Goal: Task Accomplishment & Management: Complete application form

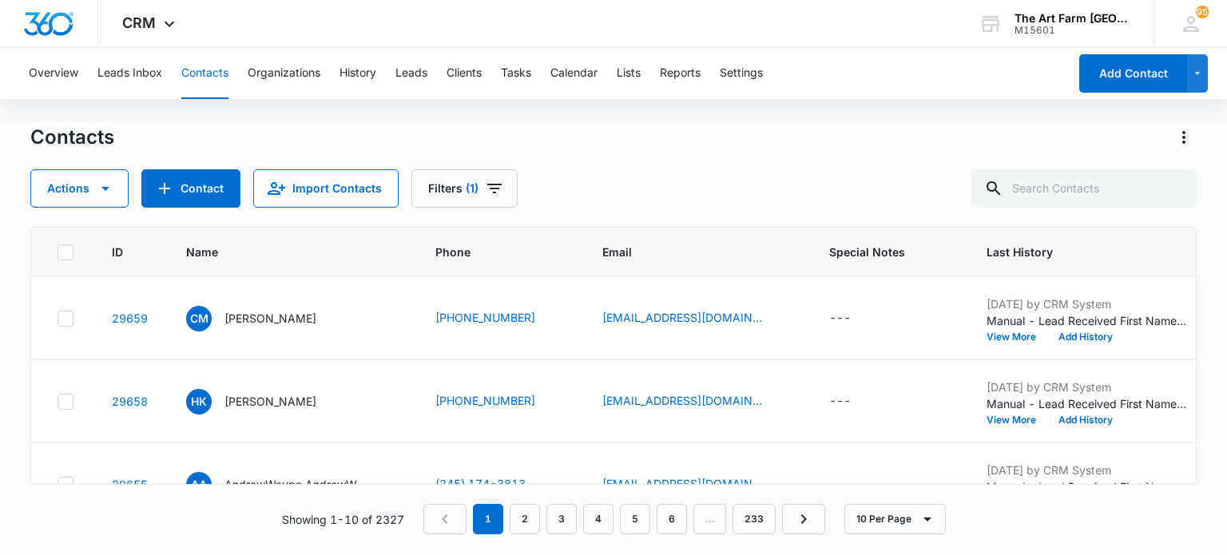
scroll to position [128, 0]
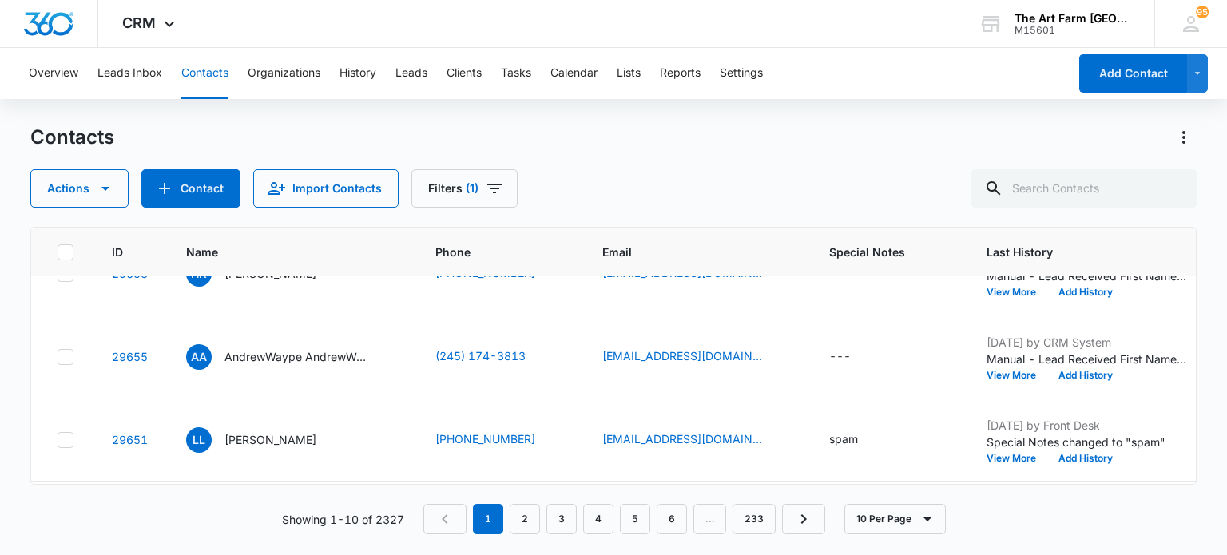
click at [840, 351] on div "---" at bounding box center [840, 357] width 22 height 19
click at [834, 212] on textarea "Special Notes" at bounding box center [854, 226] width 189 height 91
type textarea "spam"
click at [902, 298] on button "Save" at bounding box center [925, 303] width 47 height 30
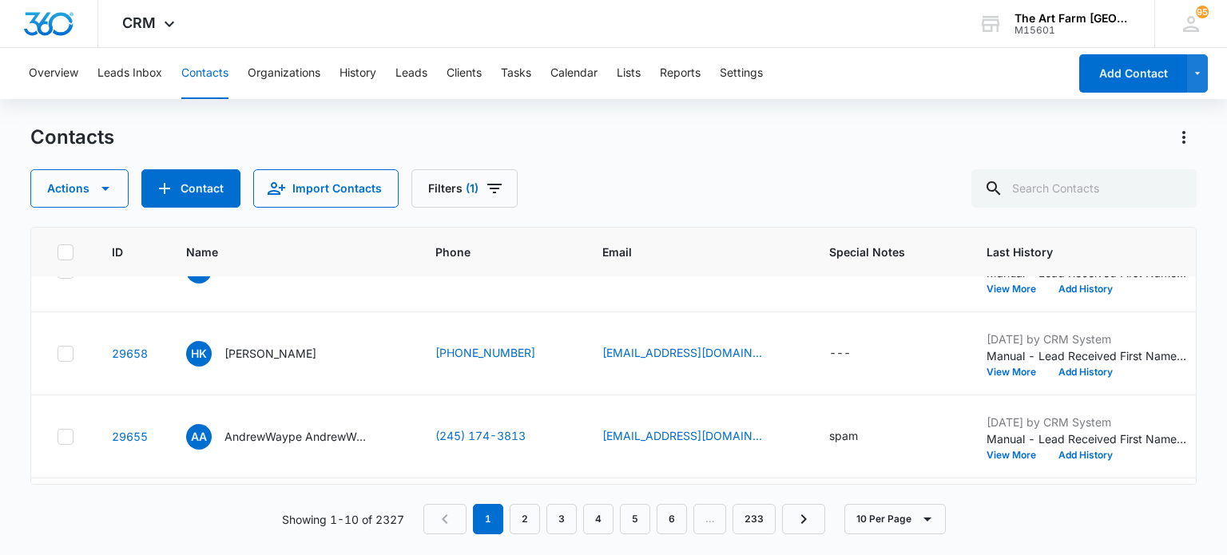
scroll to position [0, 0]
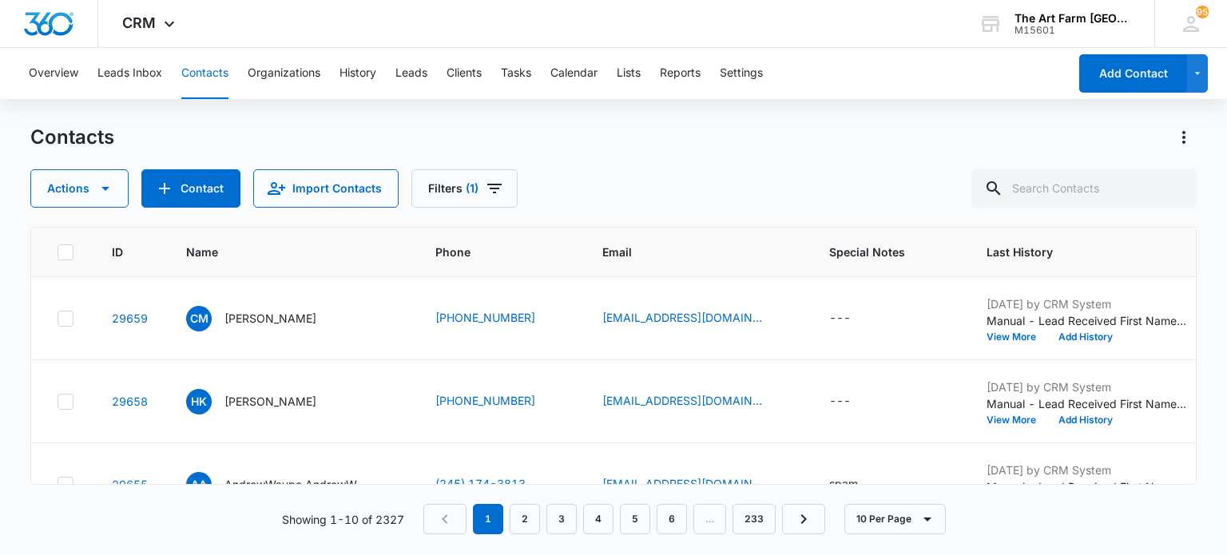
click at [265, 395] on p "[PERSON_NAME]" at bounding box center [270, 401] width 92 height 17
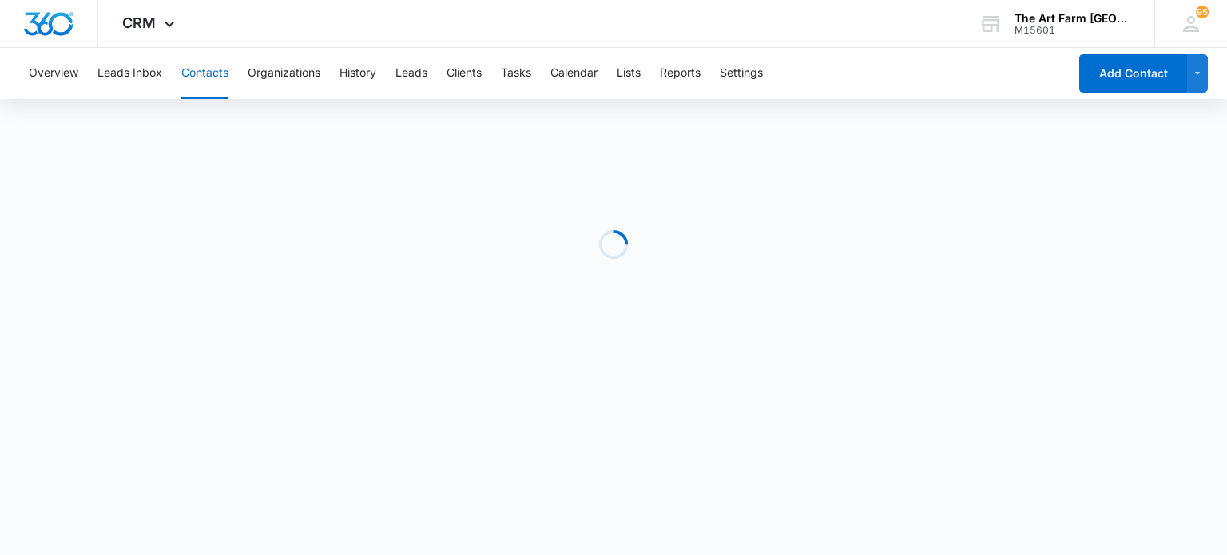
click at [265, 395] on body "CRM Apps Reputation Websites Forms CRM Email Social Content Ads Intelligence Fi…" at bounding box center [613, 277] width 1227 height 555
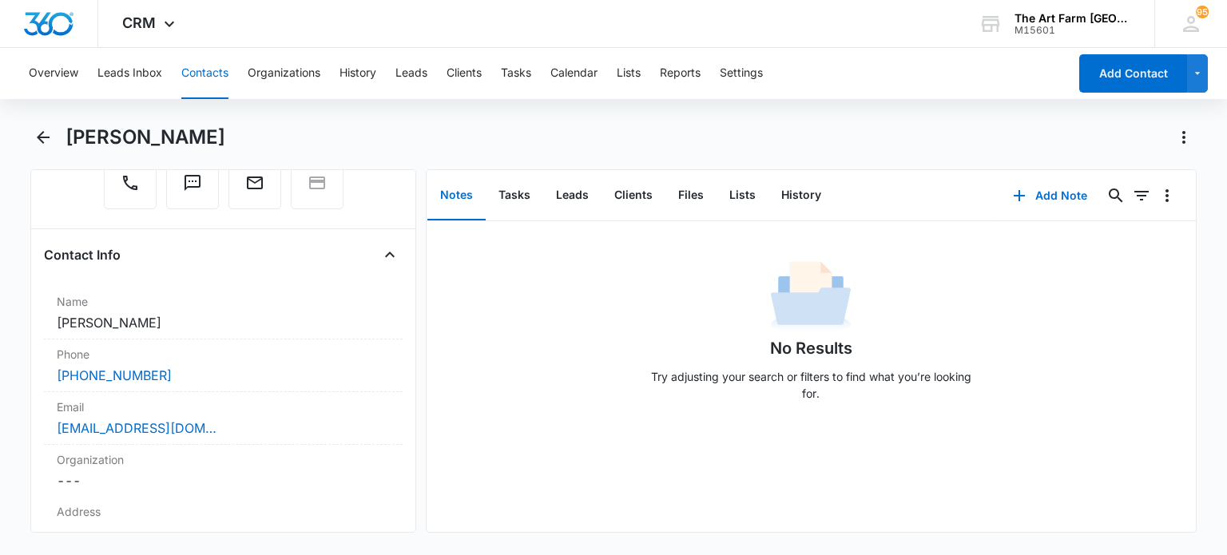
scroll to position [214, 0]
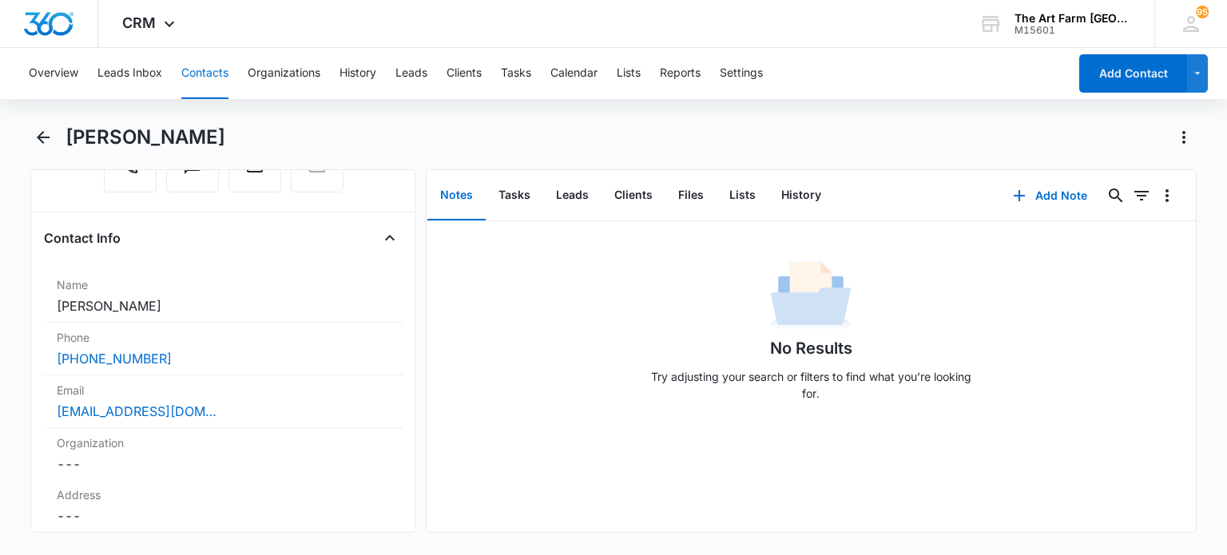
click at [233, 395] on label "Email" at bounding box center [223, 390] width 332 height 17
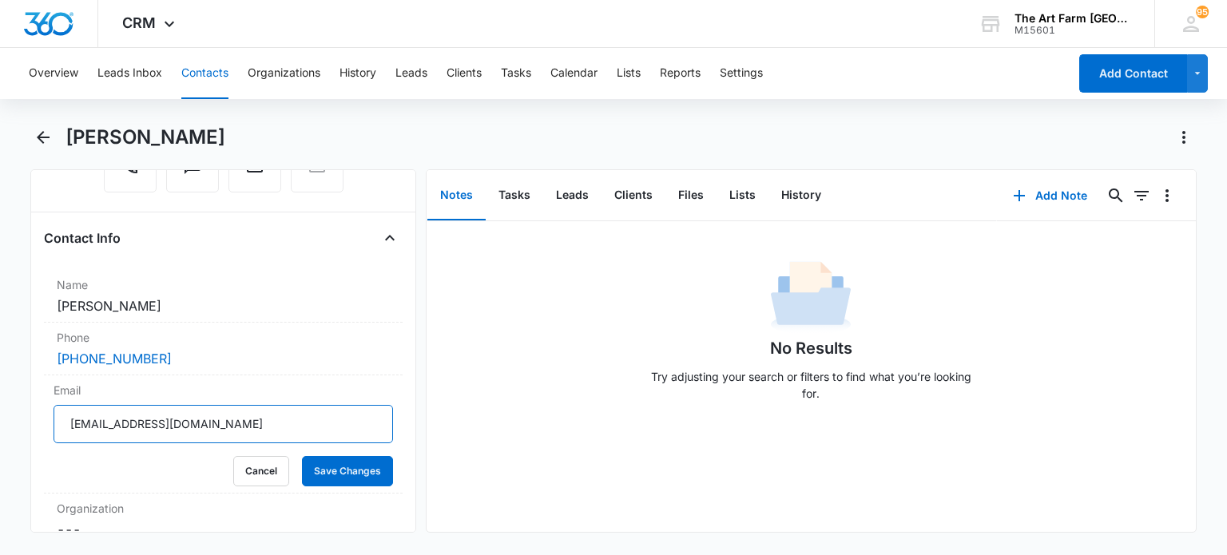
click at [151, 421] on input "[EMAIL_ADDRESS][DOMAIN_NAME]" at bounding box center [223, 424] width 339 height 38
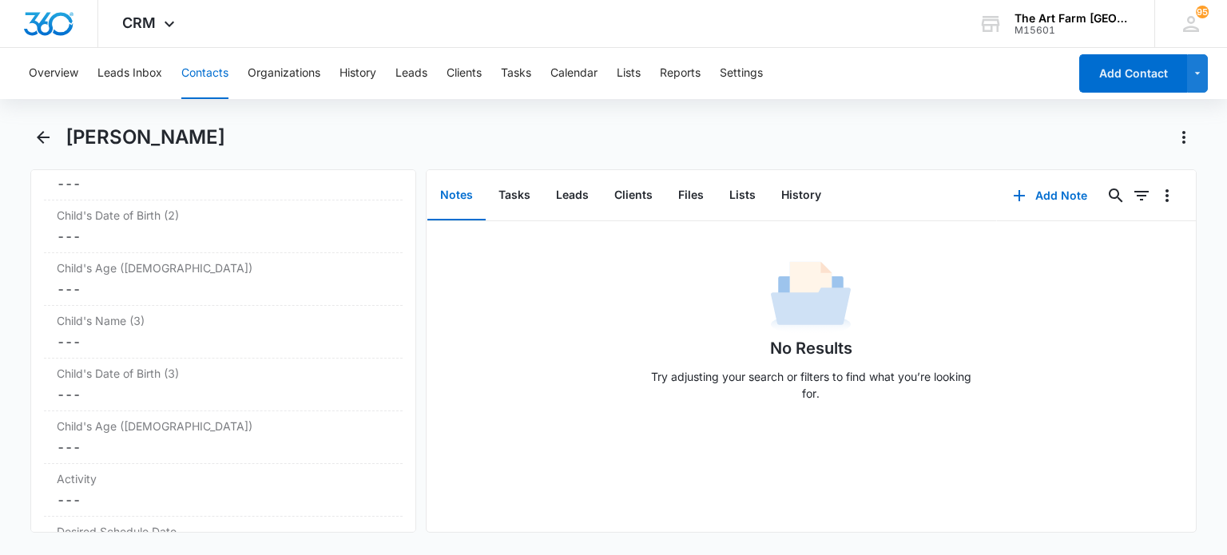
scroll to position [1945, 0]
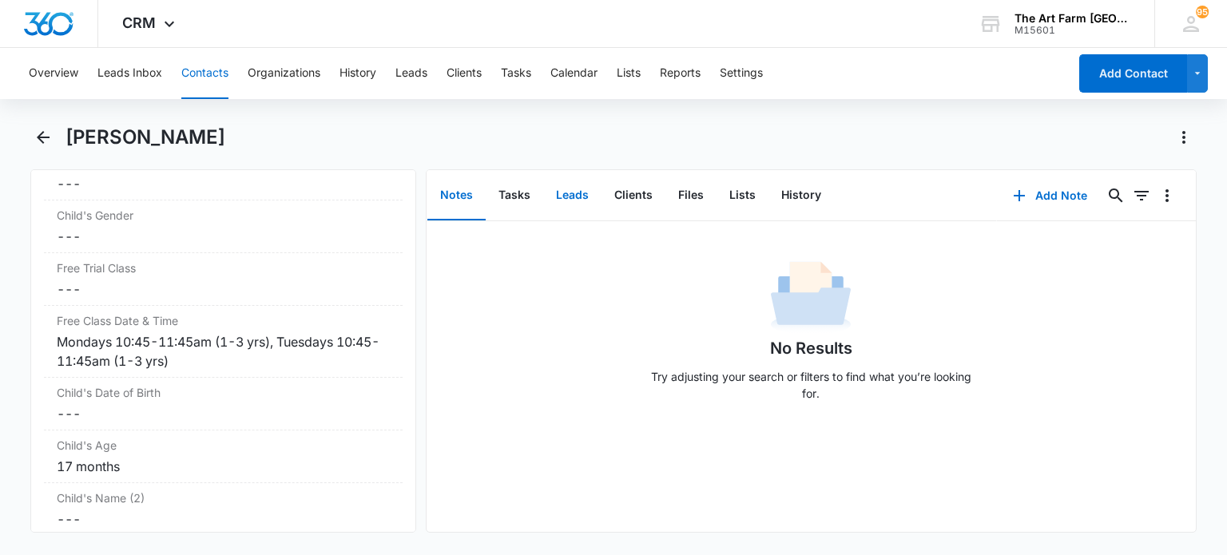
click at [578, 195] on button "Leads" at bounding box center [572, 196] width 58 height 50
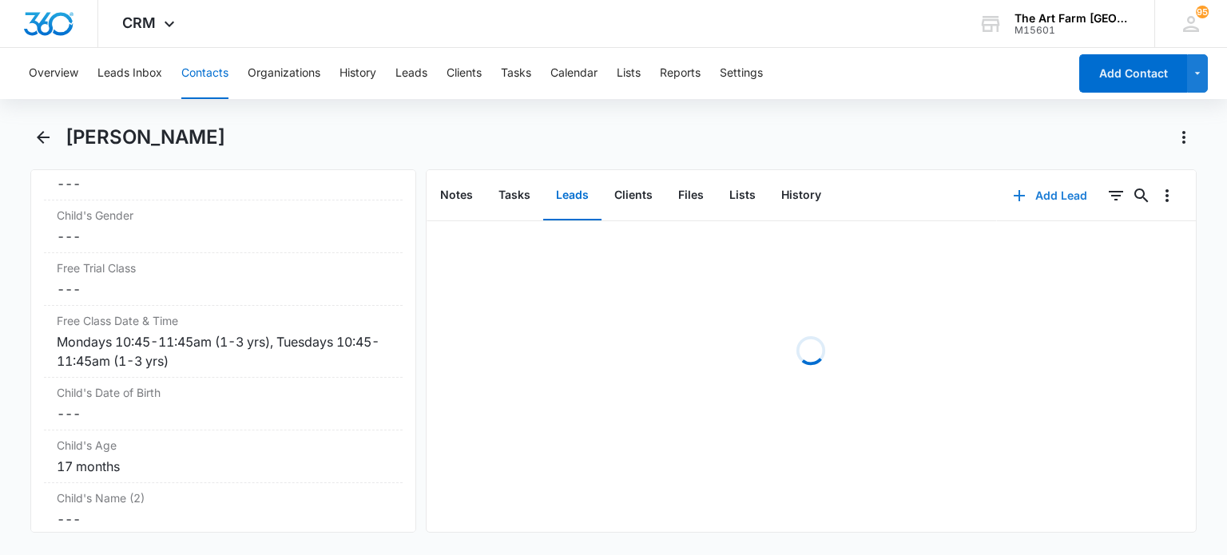
click at [1045, 191] on button "Add Lead" at bounding box center [1050, 196] width 106 height 38
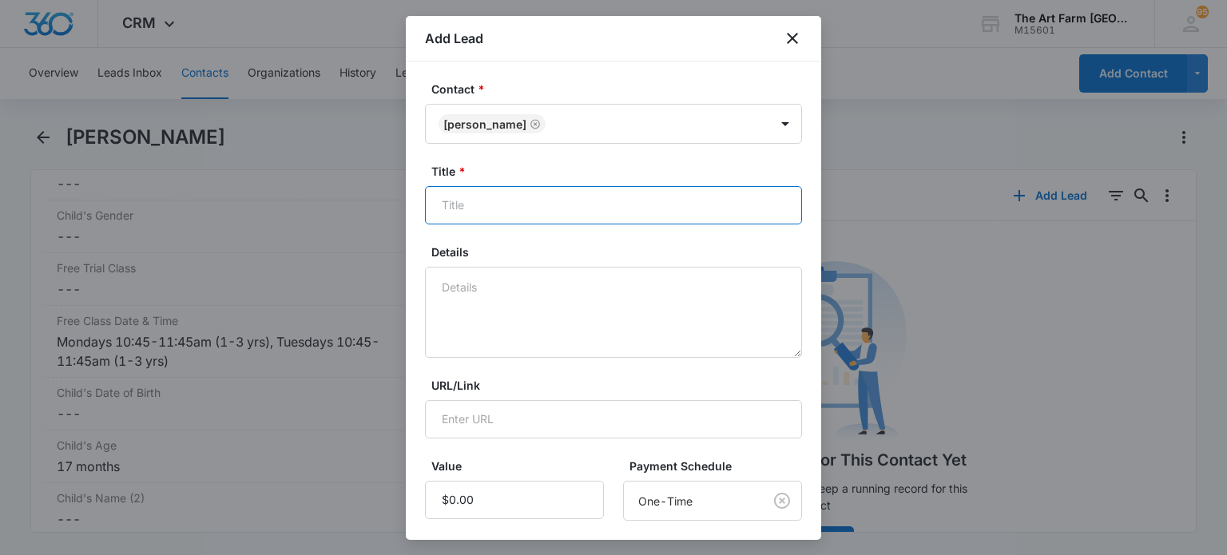
click at [541, 209] on input "Title *" at bounding box center [613, 205] width 377 height 38
type input "RSA"
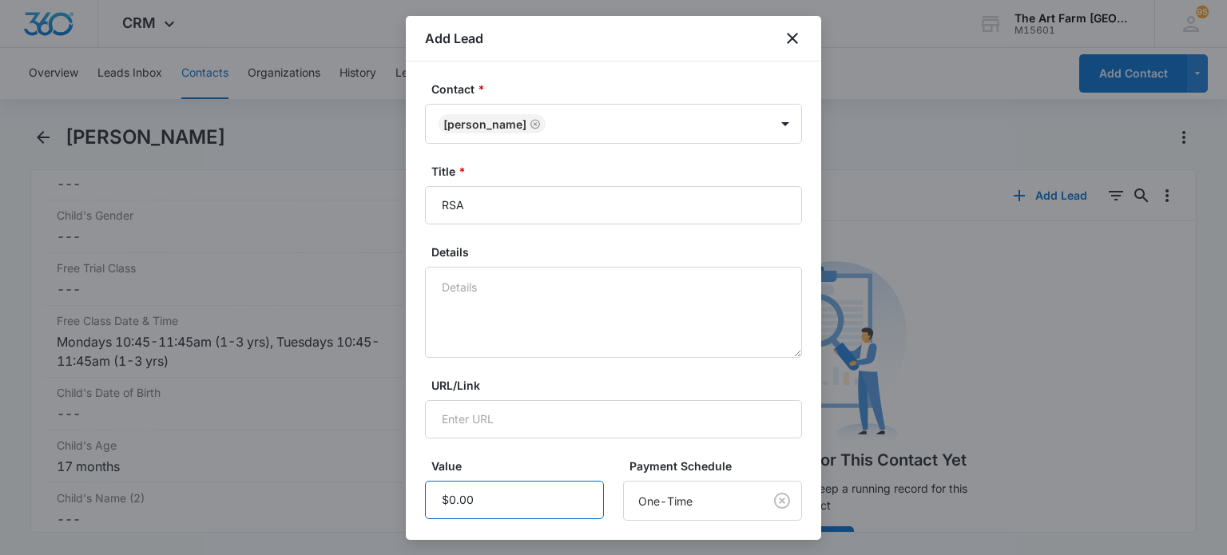
click at [495, 491] on input "Value" at bounding box center [514, 500] width 179 height 38
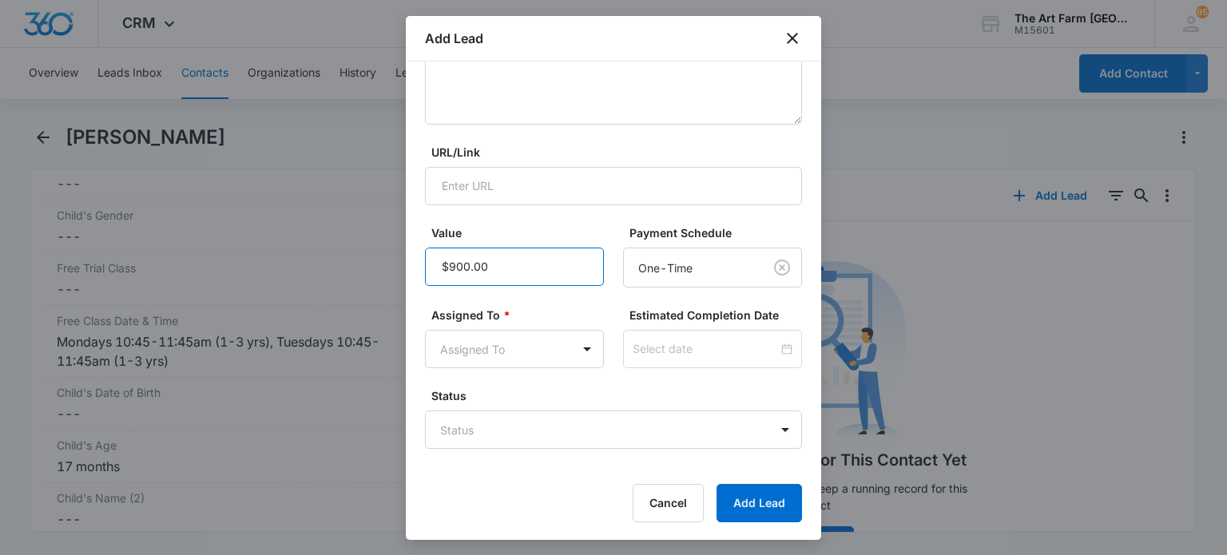
type input "$900.00"
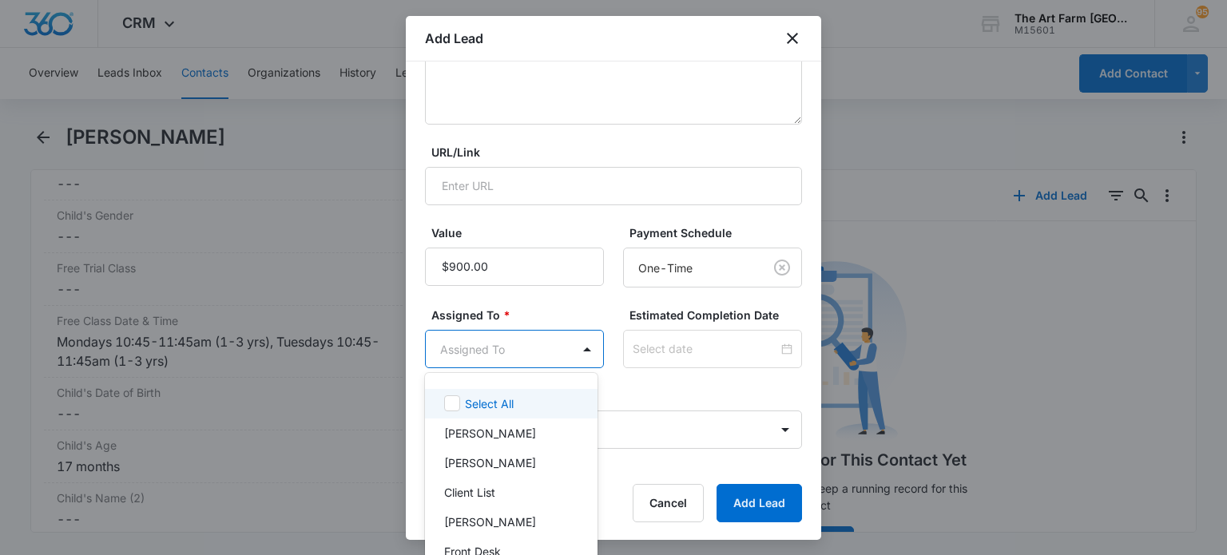
click at [530, 357] on body "CRM Apps Reputation Websites Forms CRM Email Social Content Ads Intelligence Fi…" at bounding box center [613, 277] width 1227 height 555
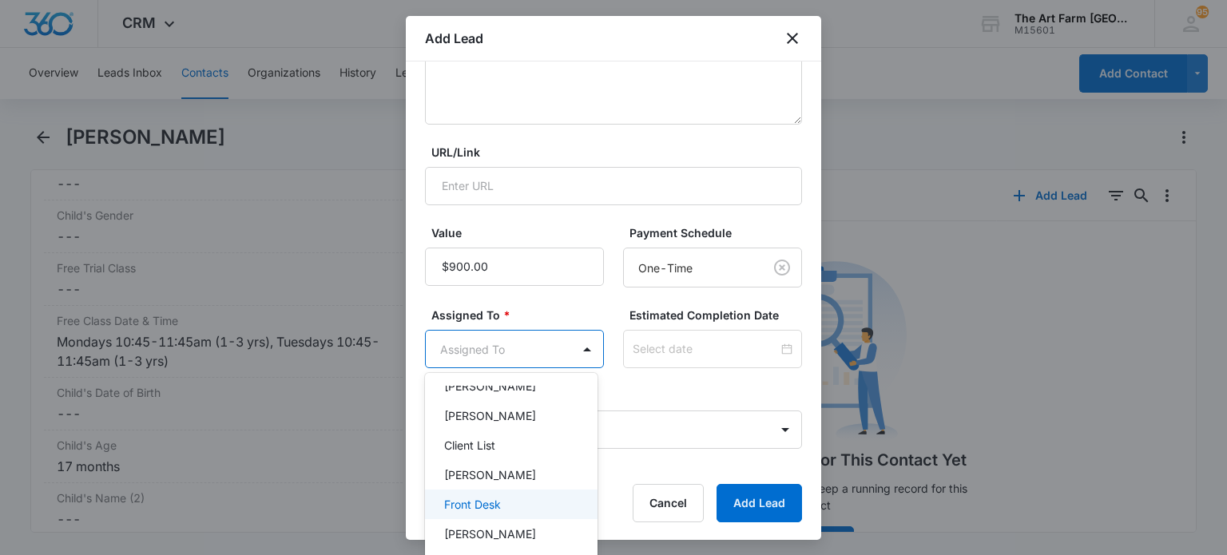
click at [508, 507] on div "Front Desk" at bounding box center [509, 504] width 131 height 17
click at [641, 412] on div at bounding box center [613, 277] width 1227 height 555
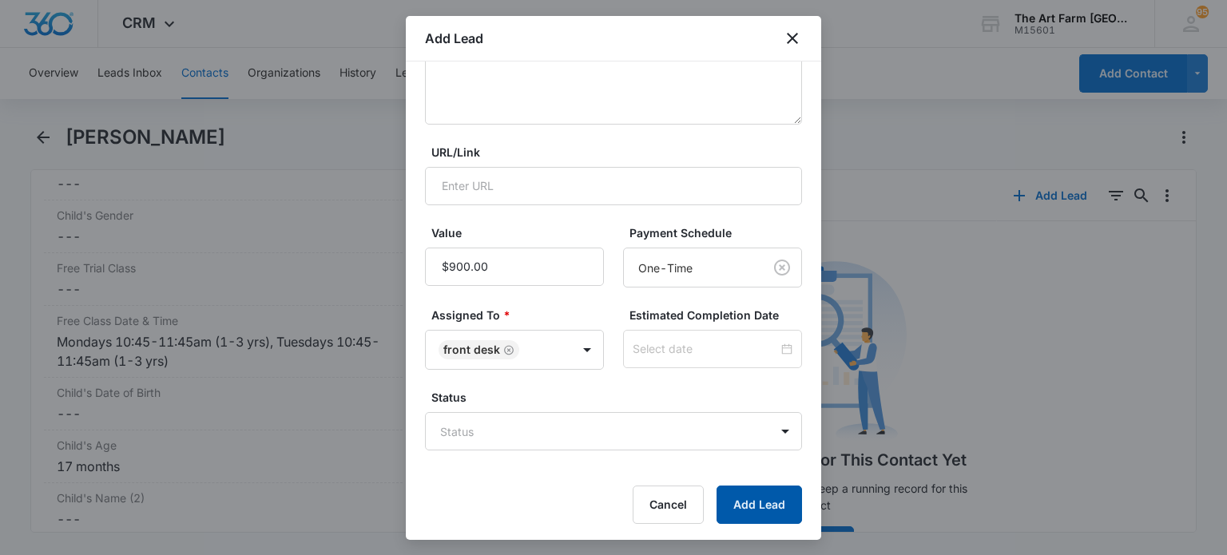
click at [729, 492] on button "Add Lead" at bounding box center [759, 505] width 85 height 38
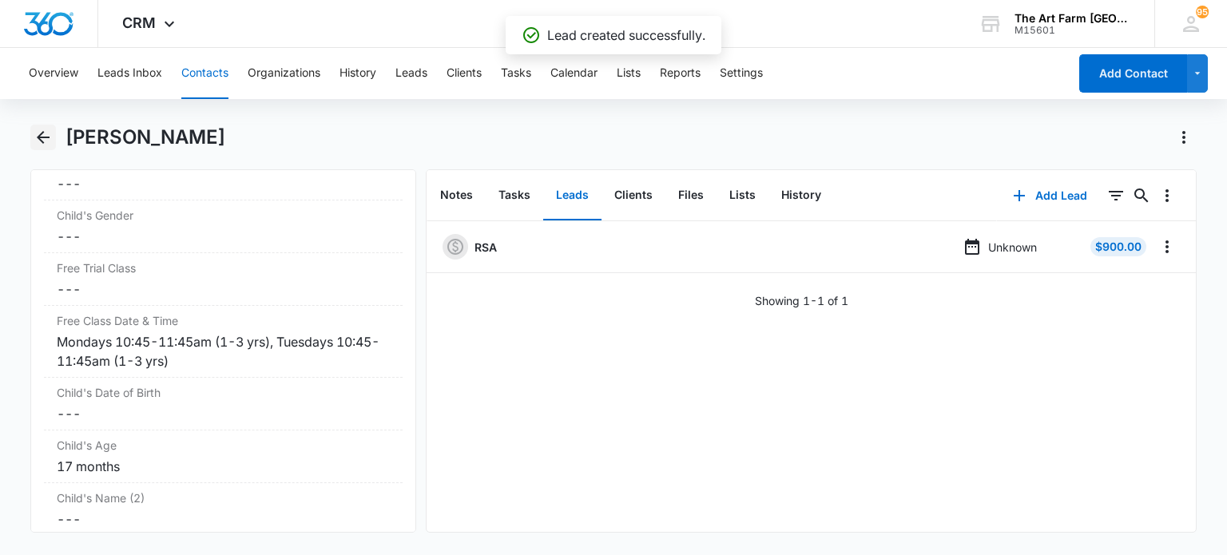
click at [38, 133] on icon "Back" at bounding box center [43, 137] width 19 height 19
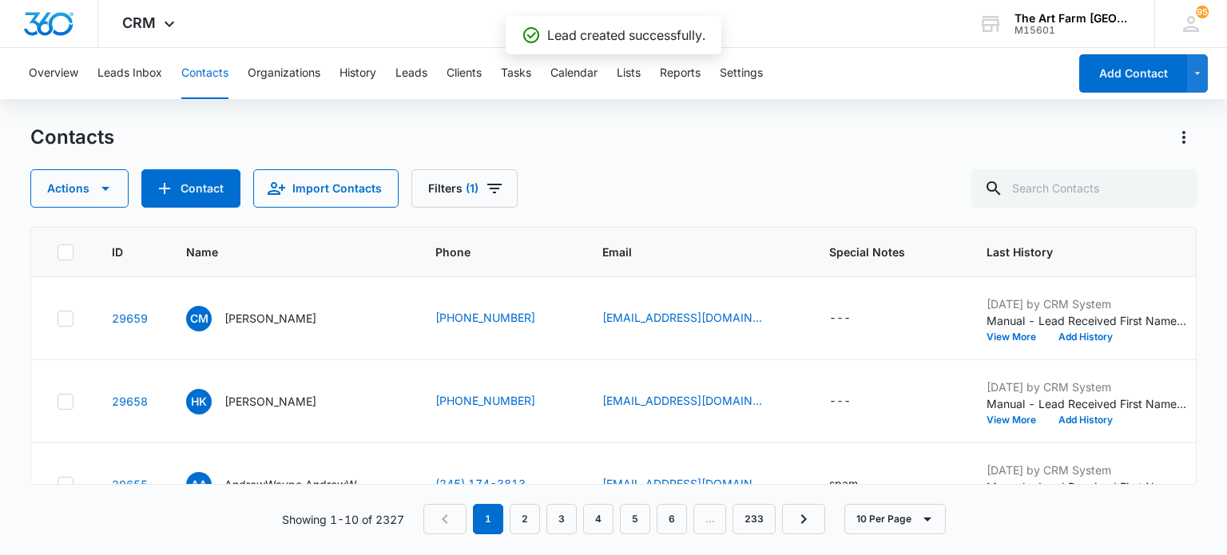
click at [837, 405] on div "---" at bounding box center [840, 401] width 22 height 19
click at [832, 389] on td "---" at bounding box center [888, 401] width 157 height 83
click at [832, 397] on div "---" at bounding box center [840, 401] width 22 height 19
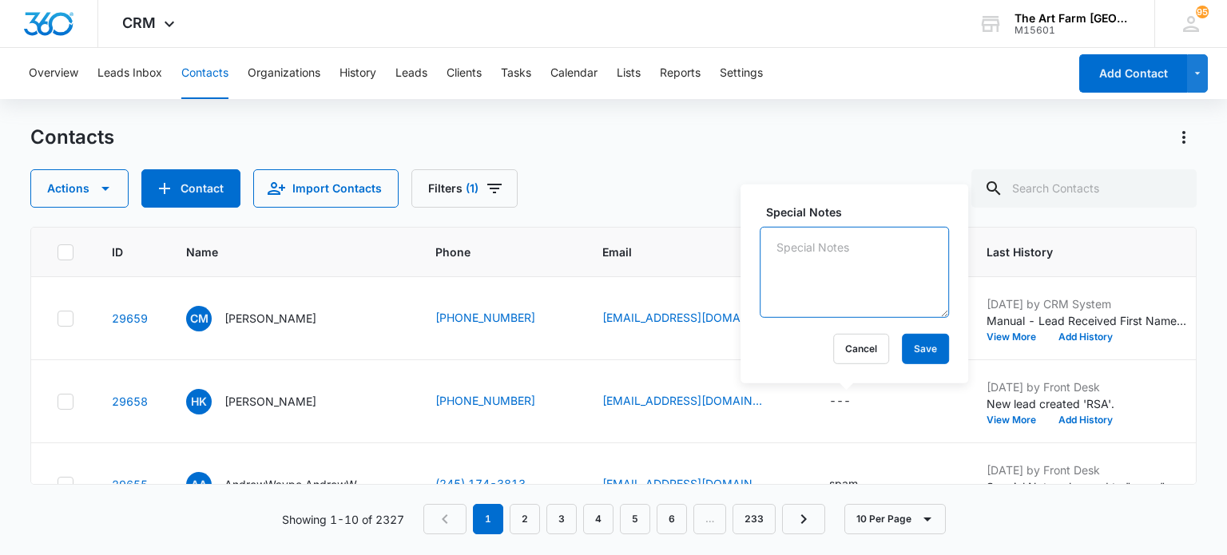
click at [834, 275] on textarea "Special Notes" at bounding box center [854, 272] width 189 height 91
type textarea "ED 9/9"
click at [904, 355] on button "Save" at bounding box center [925, 349] width 47 height 30
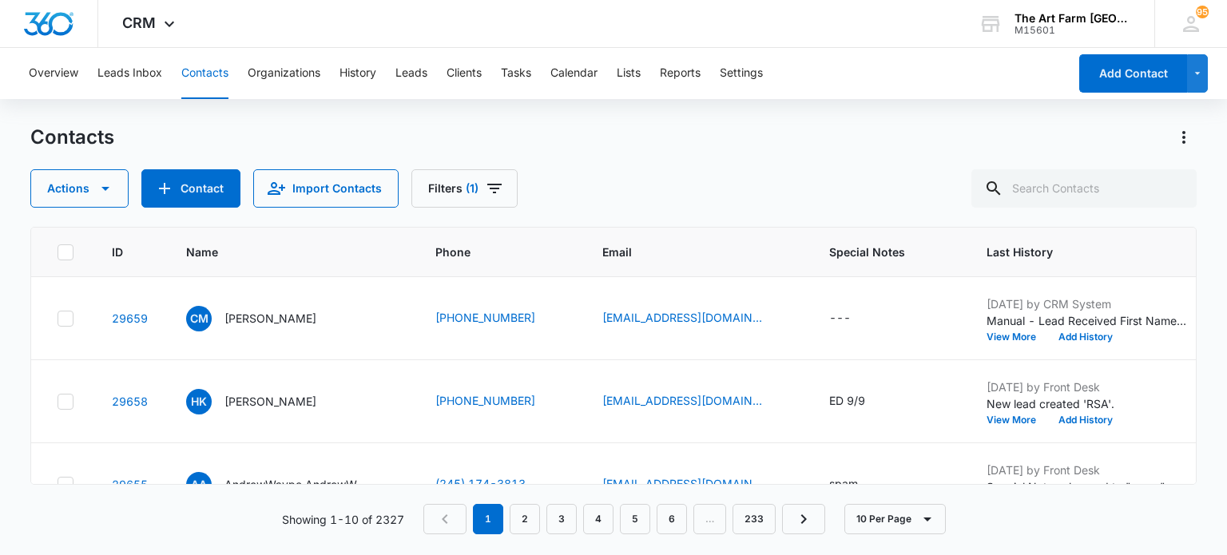
click at [290, 317] on p "[PERSON_NAME]" at bounding box center [270, 318] width 92 height 17
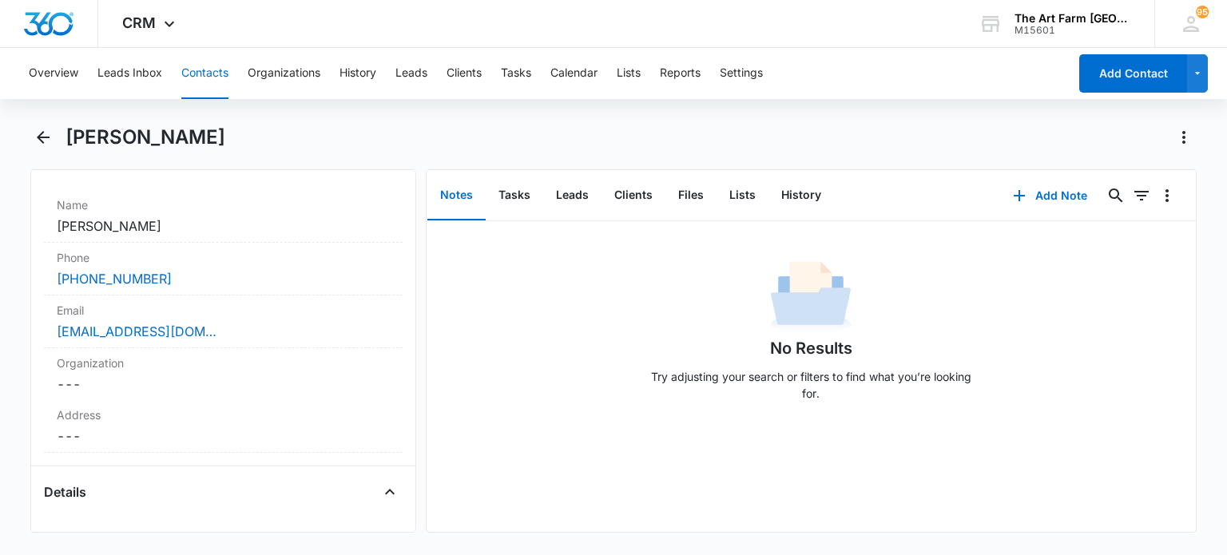
scroll to position [296, 0]
click at [211, 415] on label "Address" at bounding box center [223, 413] width 332 height 17
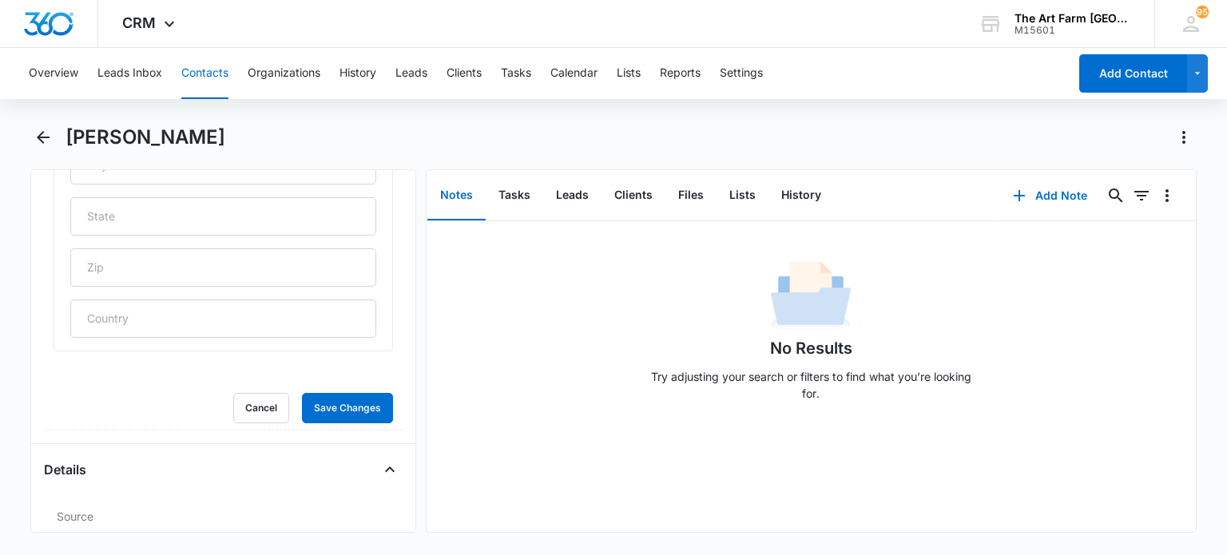
scroll to position [705, 0]
click at [252, 407] on button "Cancel" at bounding box center [261, 403] width 56 height 30
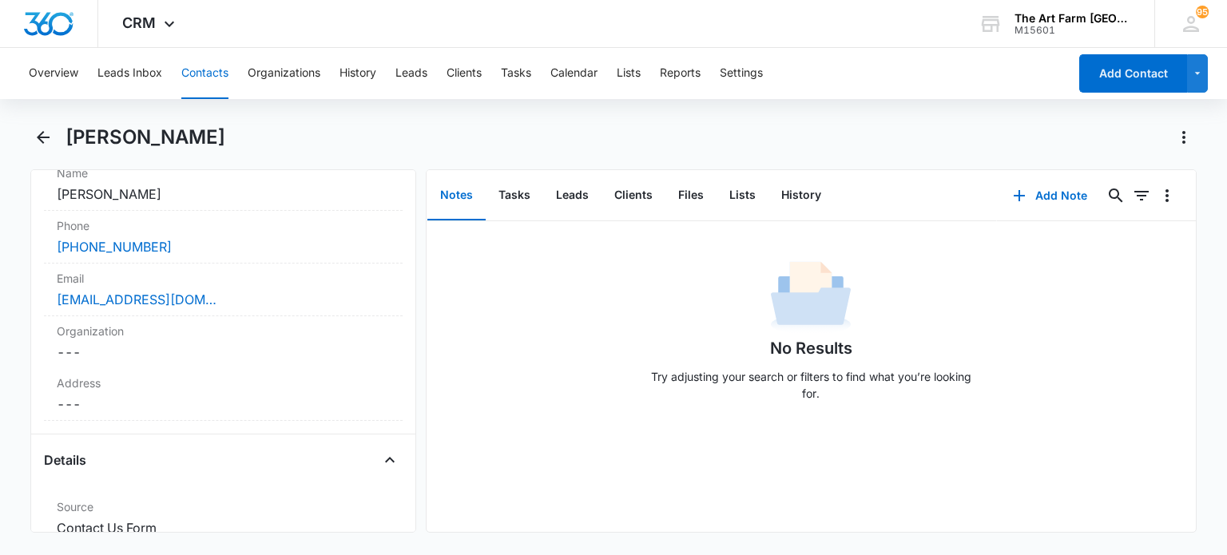
scroll to position [291, 0]
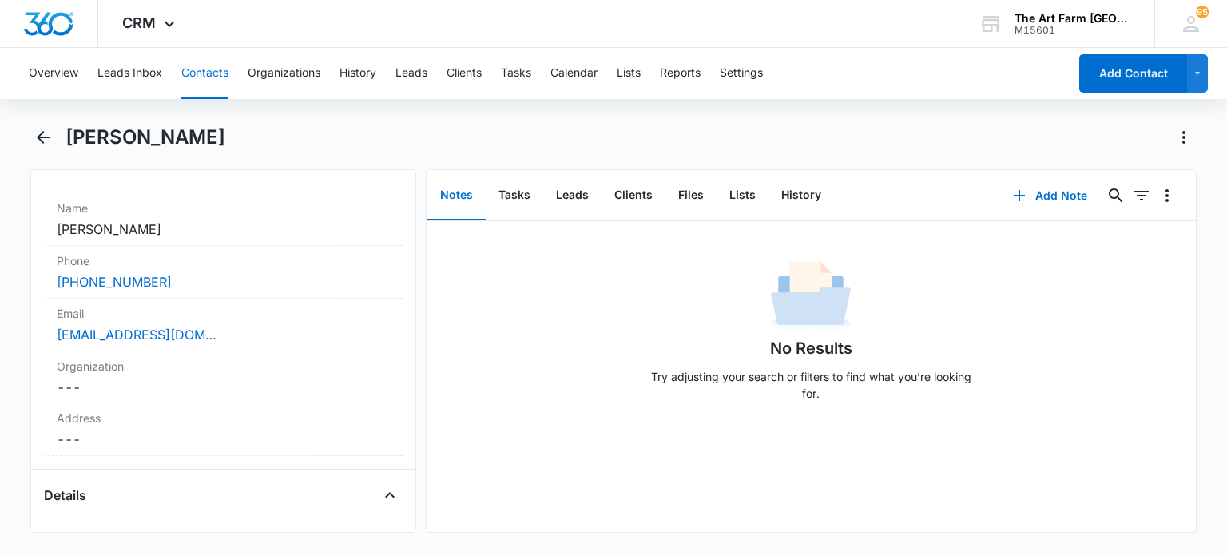
click at [178, 226] on dd "Cancel Save Changes Caryn Maloney" at bounding box center [223, 229] width 332 height 19
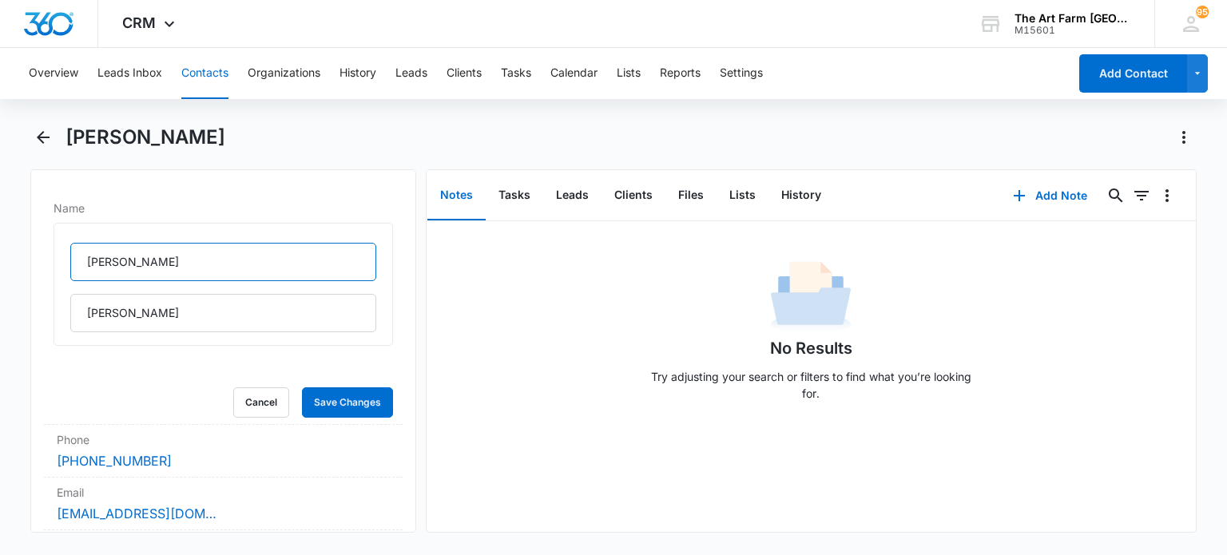
click at [131, 251] on input "Caryn" at bounding box center [222, 262] width 305 height 38
click at [252, 405] on button "Cancel" at bounding box center [261, 402] width 56 height 30
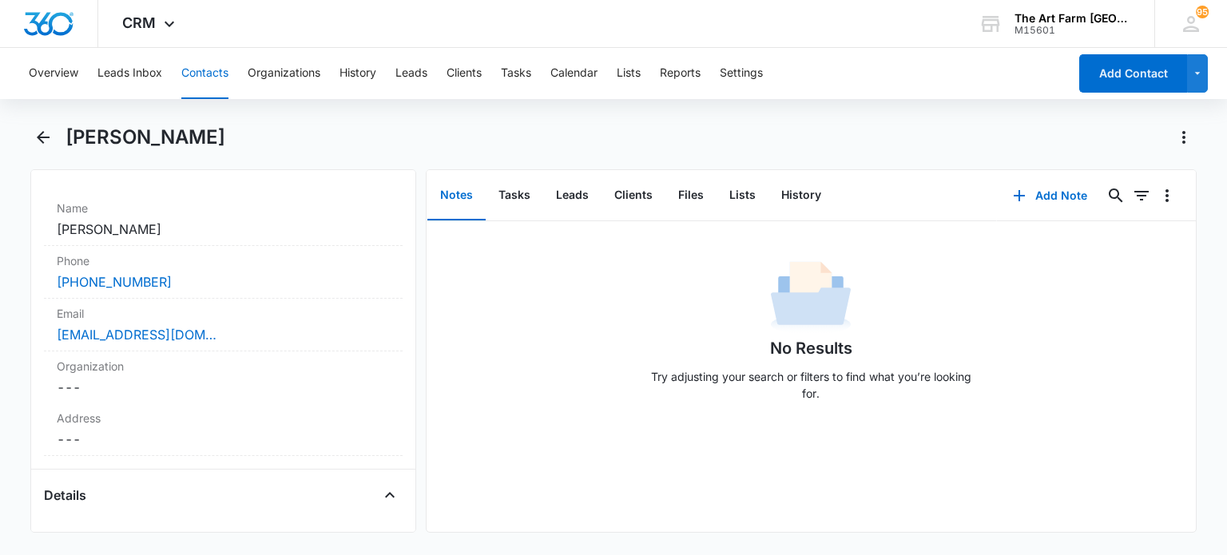
click at [257, 331] on div "[EMAIL_ADDRESS][DOMAIN_NAME]" at bounding box center [223, 334] width 332 height 19
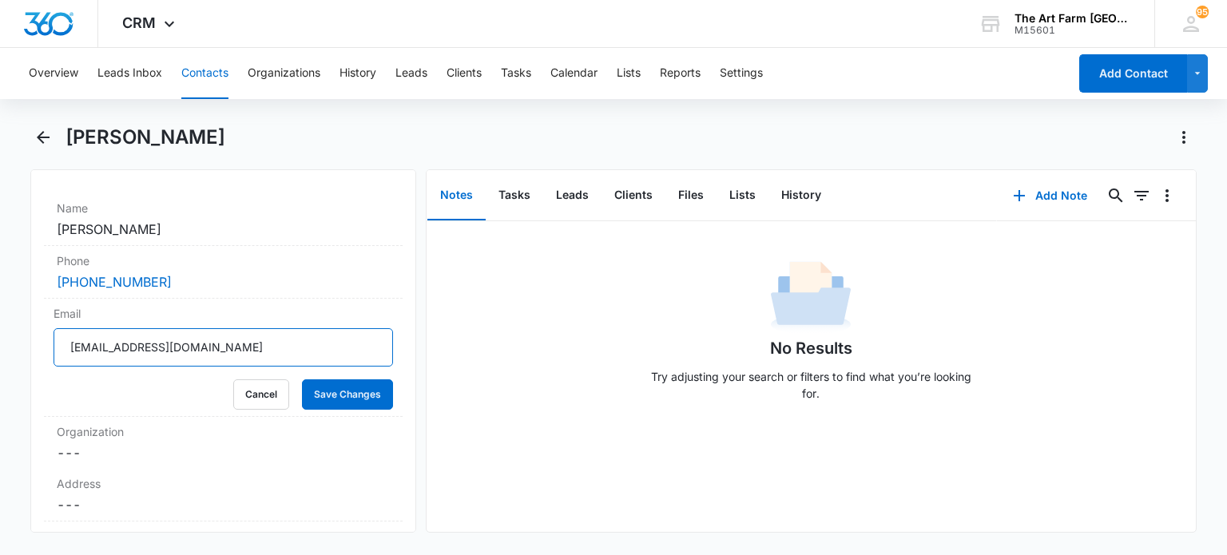
click at [209, 354] on input "[EMAIL_ADDRESS][DOMAIN_NAME]" at bounding box center [223, 347] width 339 height 38
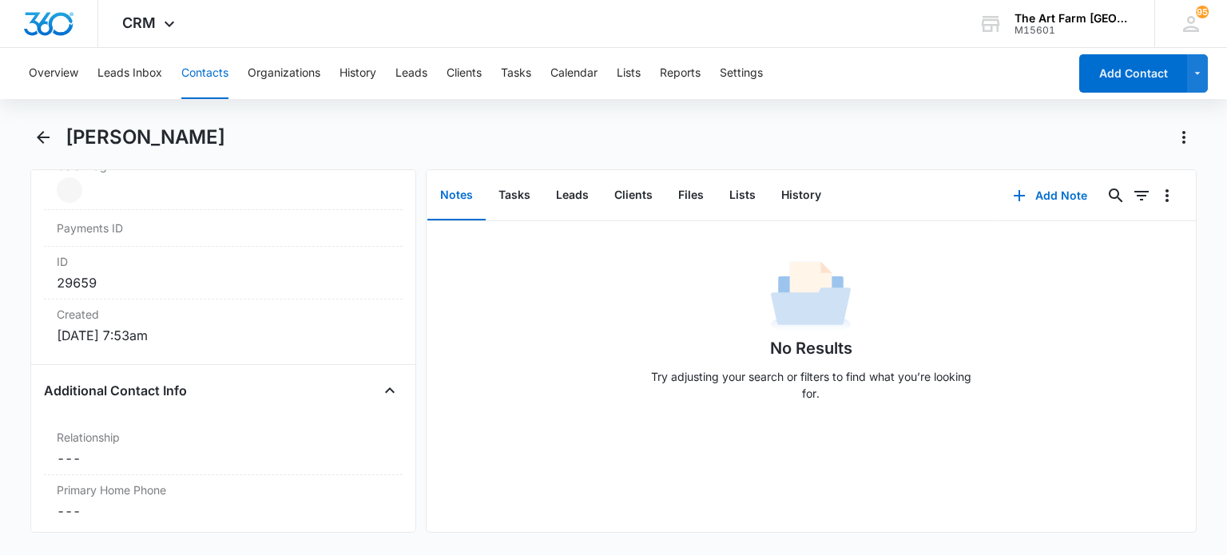
scroll to position [1411, 0]
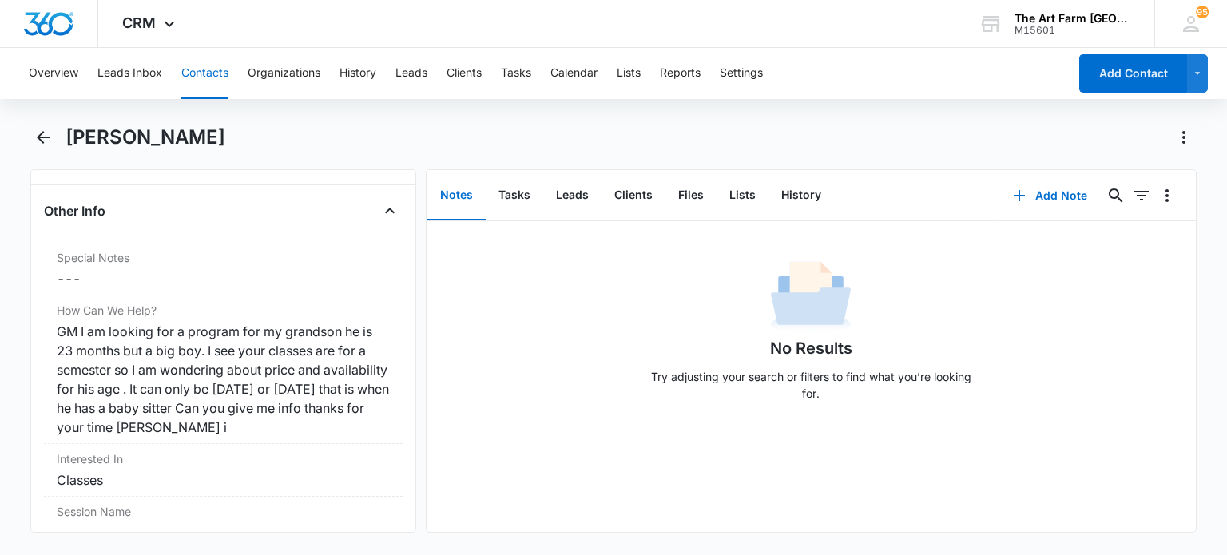
click at [196, 497] on div "Session Name Cancel Save Changes ---" at bounding box center [223, 523] width 358 height 52
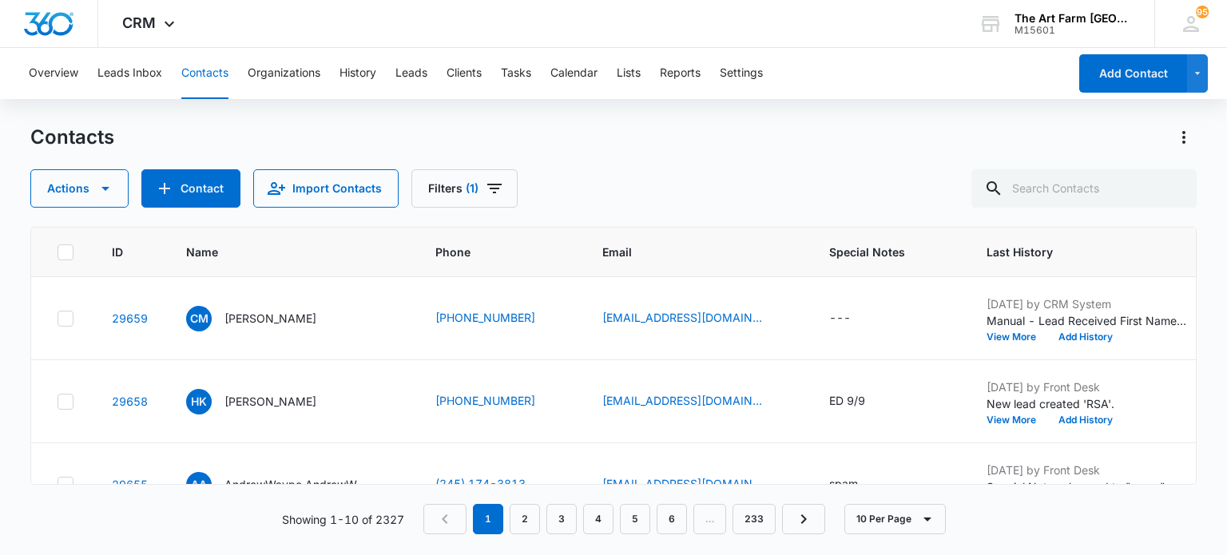
click at [272, 401] on p "[PERSON_NAME]" at bounding box center [270, 401] width 92 height 17
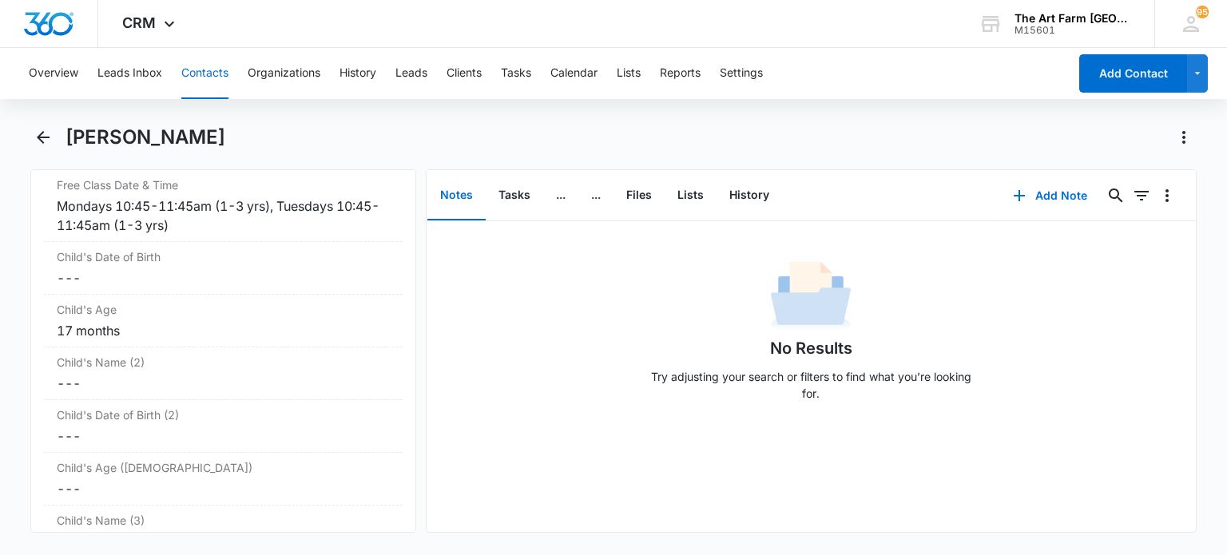
scroll to position [2015, 0]
click at [47, 136] on icon "Back" at bounding box center [43, 137] width 19 height 19
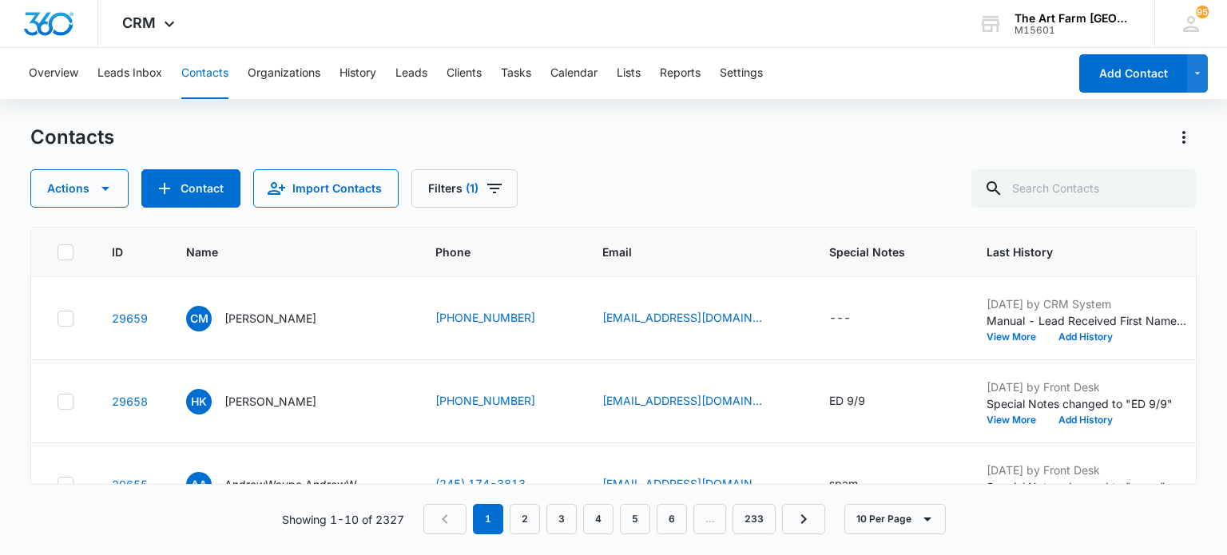
click at [221, 315] on div "CM [PERSON_NAME]" at bounding box center [251, 319] width 130 height 26
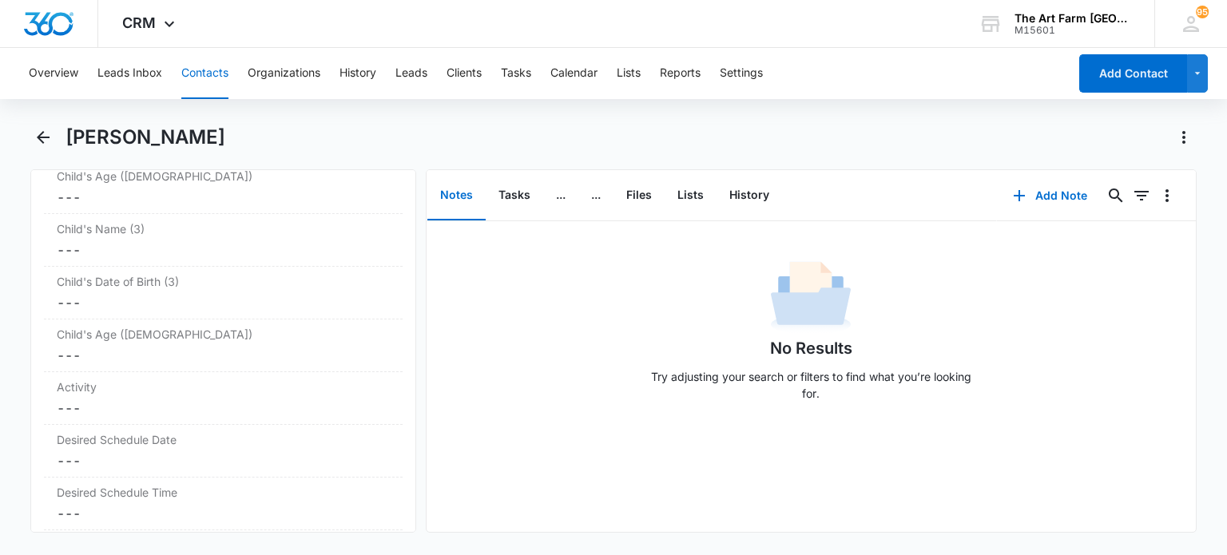
scroll to position [2409, 0]
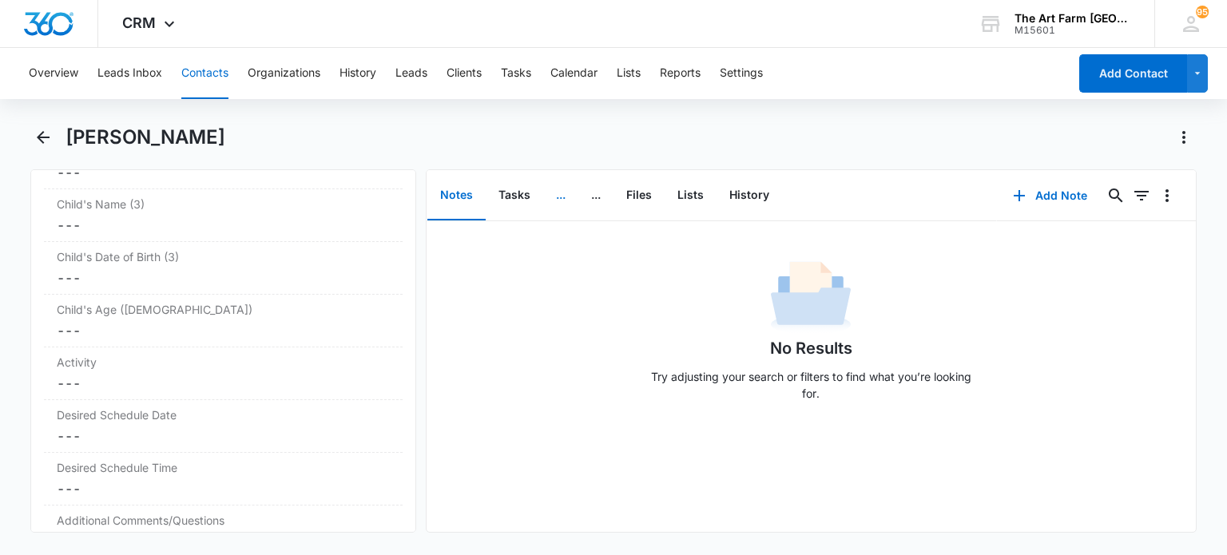
click at [561, 199] on button "..." at bounding box center [560, 196] width 35 height 50
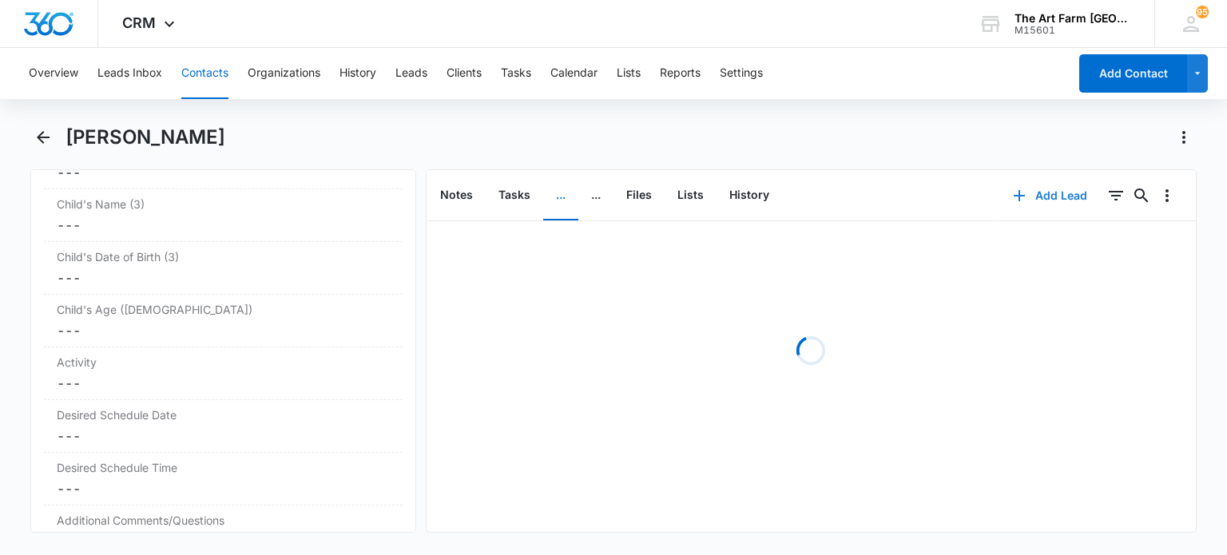
click at [1029, 194] on button "Add Lead" at bounding box center [1050, 196] width 106 height 38
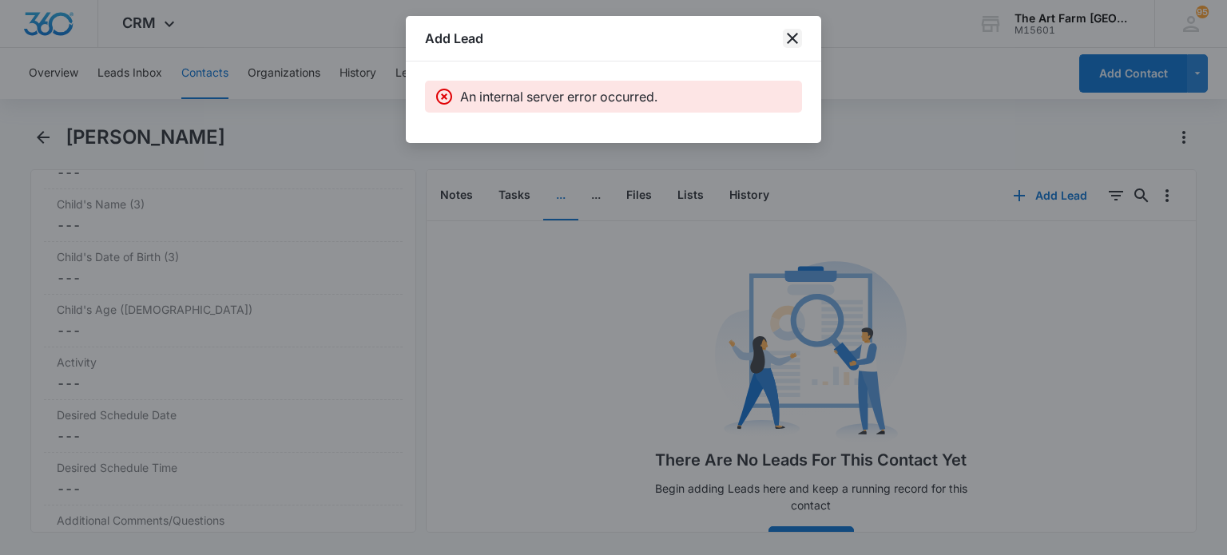
click at [789, 34] on icon "close" at bounding box center [792, 38] width 19 height 19
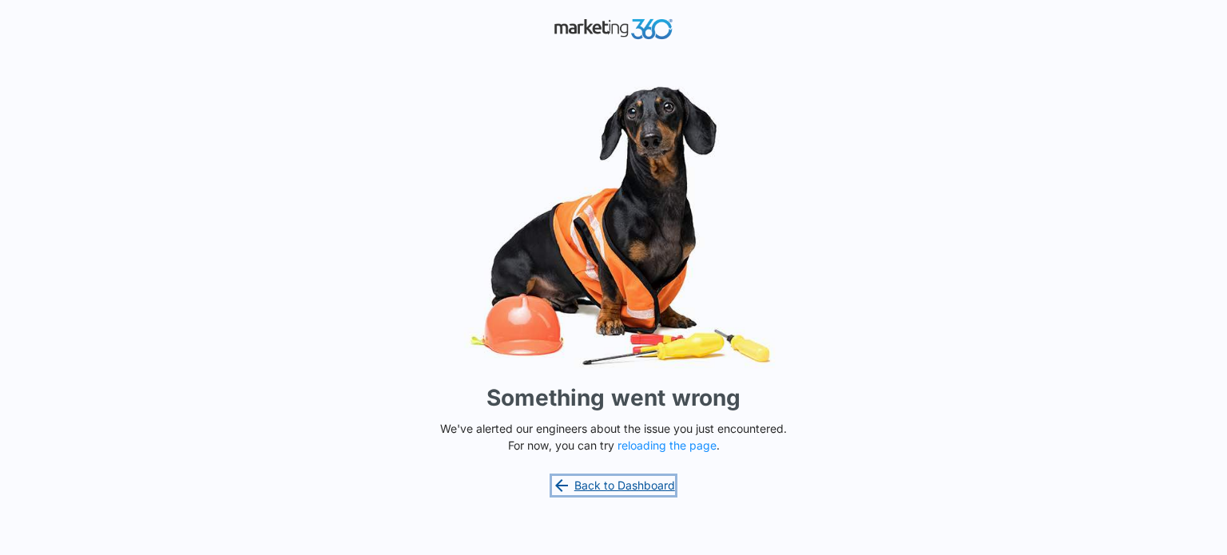
click at [648, 489] on link "Back to Dashboard" at bounding box center [613, 485] width 123 height 19
click at [581, 485] on link "Back to Dashboard" at bounding box center [613, 485] width 123 height 19
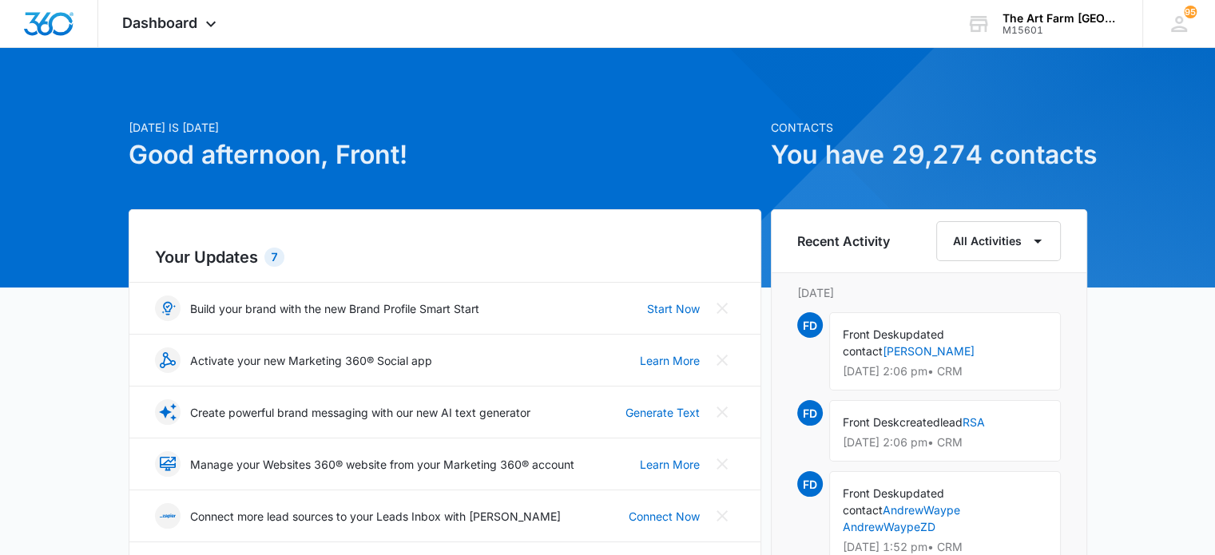
click at [211, 24] on icon at bounding box center [210, 23] width 19 height 19
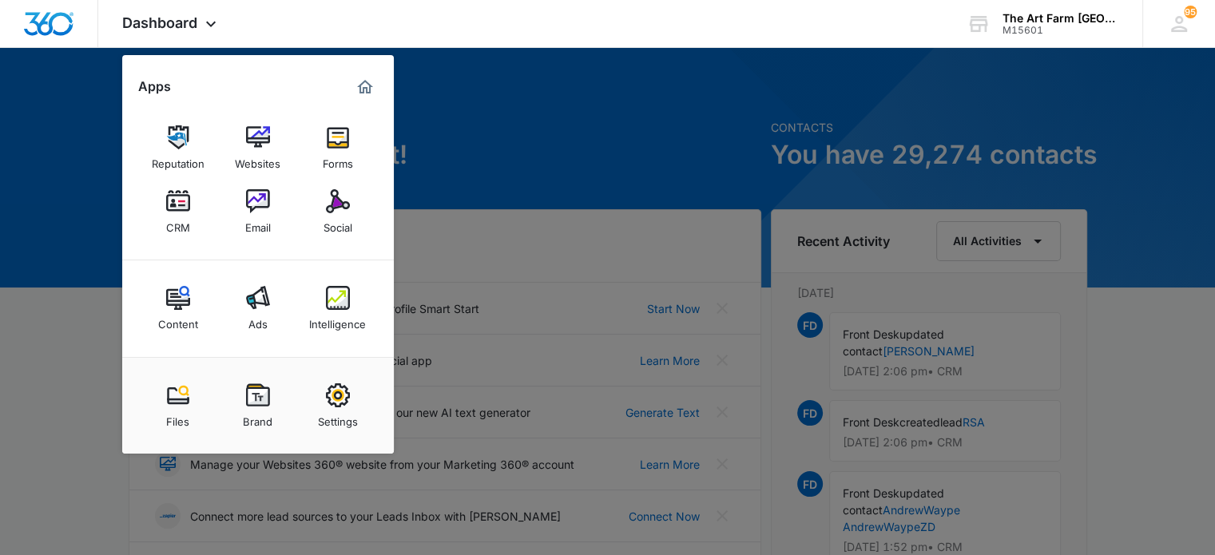
click at [176, 203] on img at bounding box center [178, 201] width 24 height 24
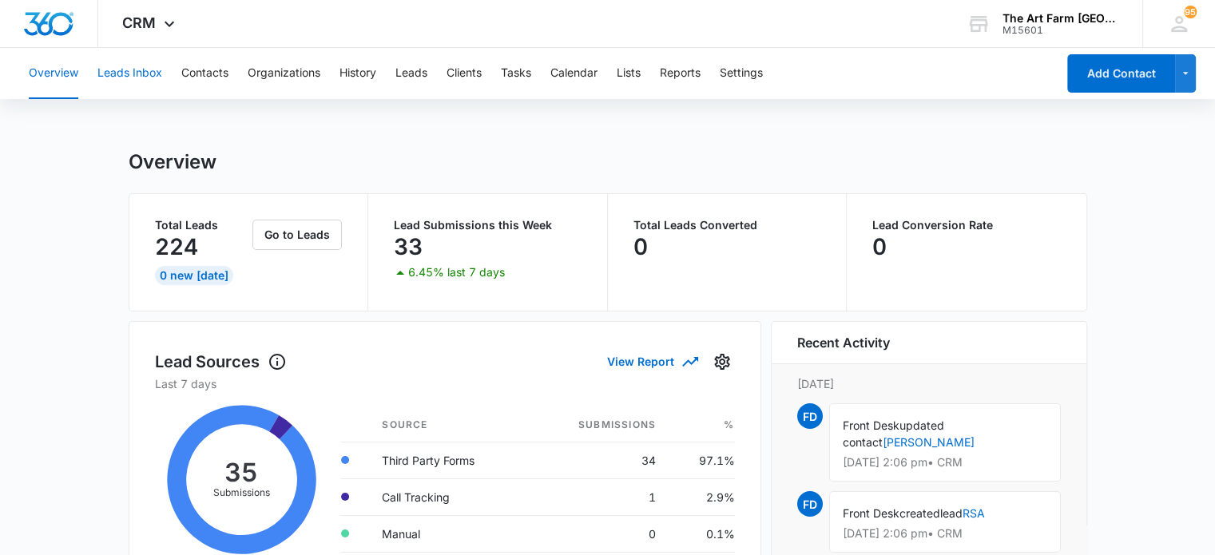
click at [159, 79] on button "Leads Inbox" at bounding box center [129, 73] width 65 height 51
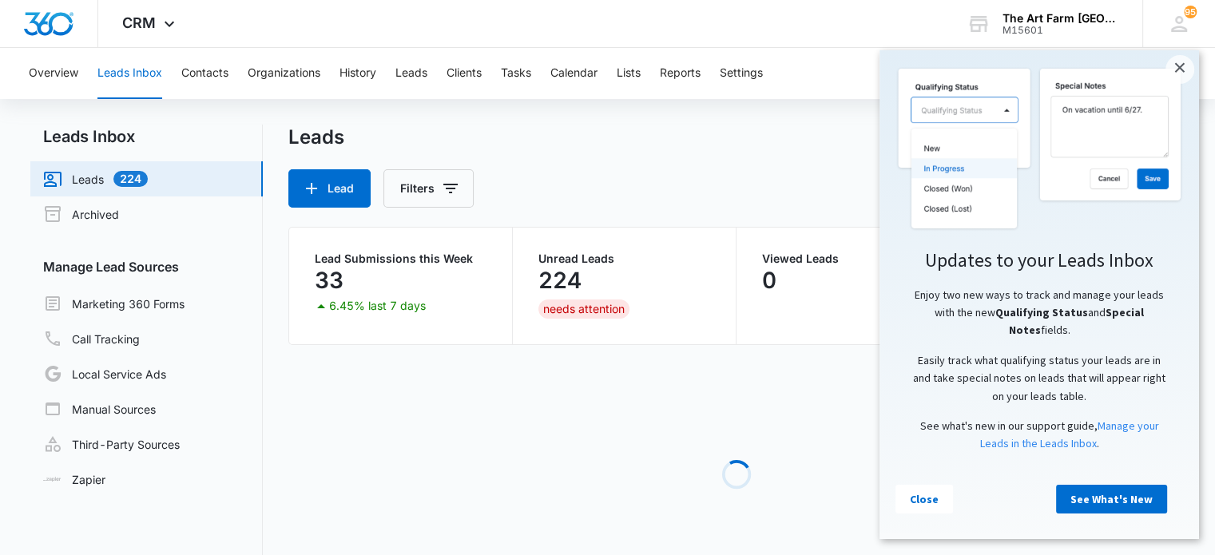
click at [185, 70] on button "Contacts" at bounding box center [204, 73] width 47 height 51
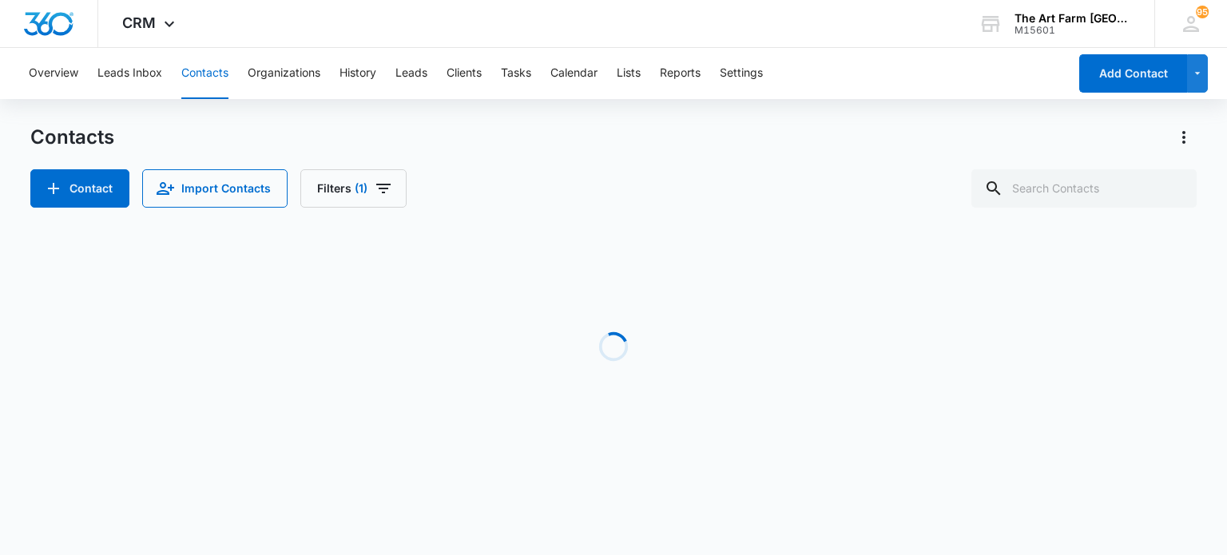
click at [310, 378] on div "Loading" at bounding box center [613, 347] width 1166 height 240
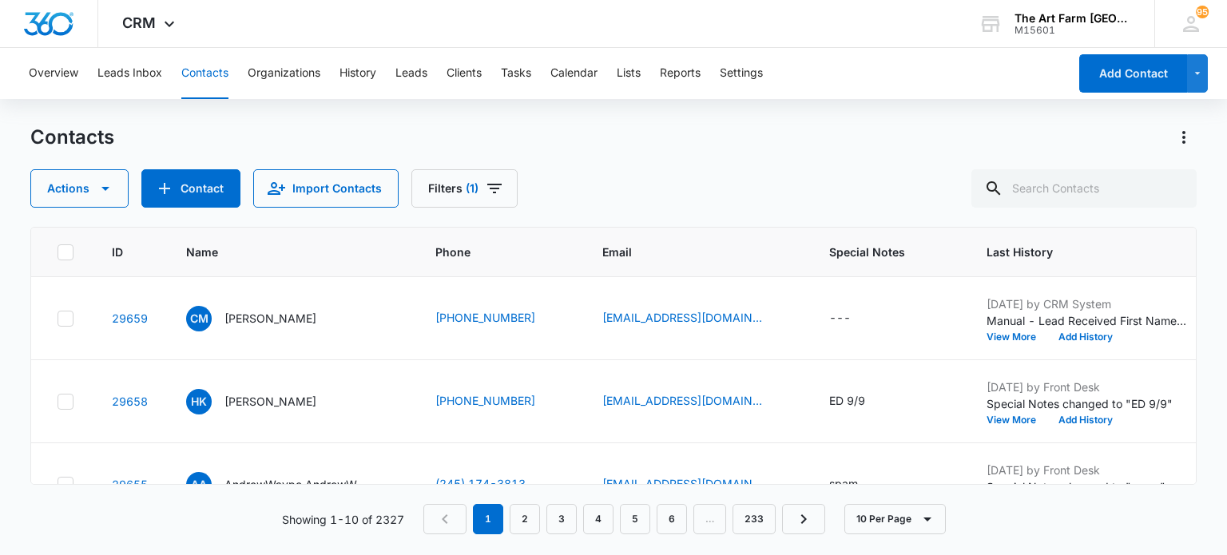
click at [264, 319] on p "[PERSON_NAME]" at bounding box center [270, 318] width 92 height 17
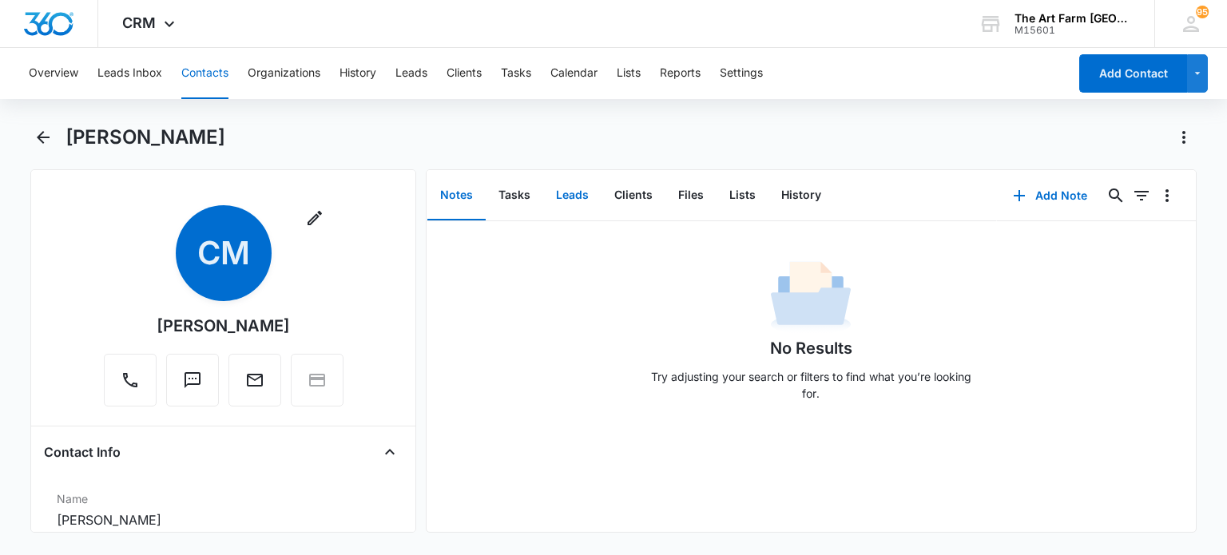
click at [569, 196] on button "Leads" at bounding box center [572, 196] width 58 height 50
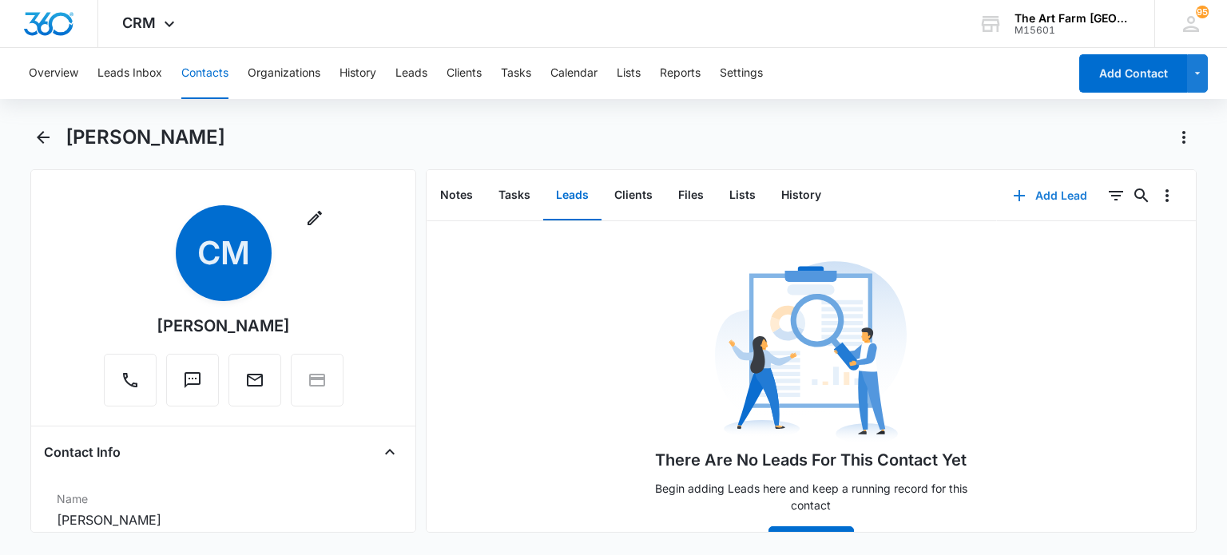
click at [1040, 197] on button "Add Lead" at bounding box center [1050, 196] width 106 height 38
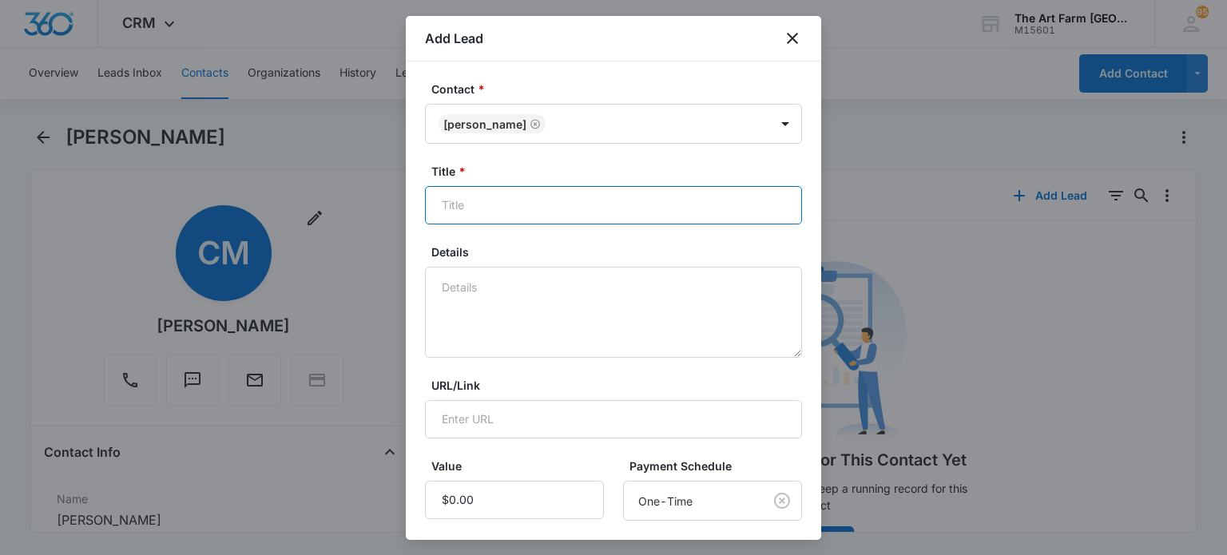
click at [633, 212] on input "Title *" at bounding box center [613, 205] width 377 height 38
type input "RSA or FF"
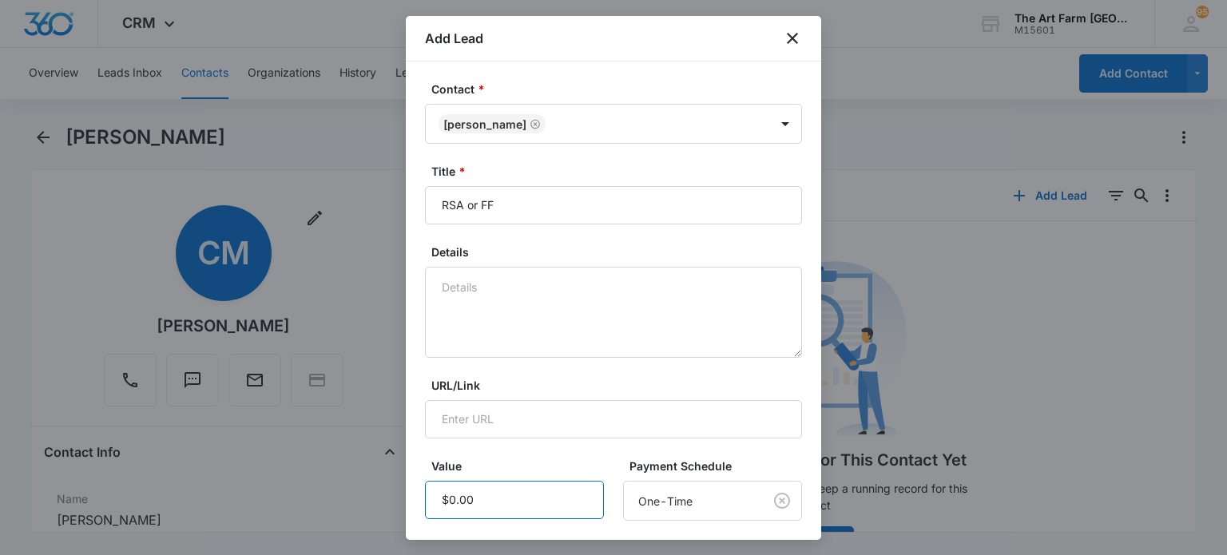
click at [502, 493] on input "Value" at bounding box center [514, 500] width 179 height 38
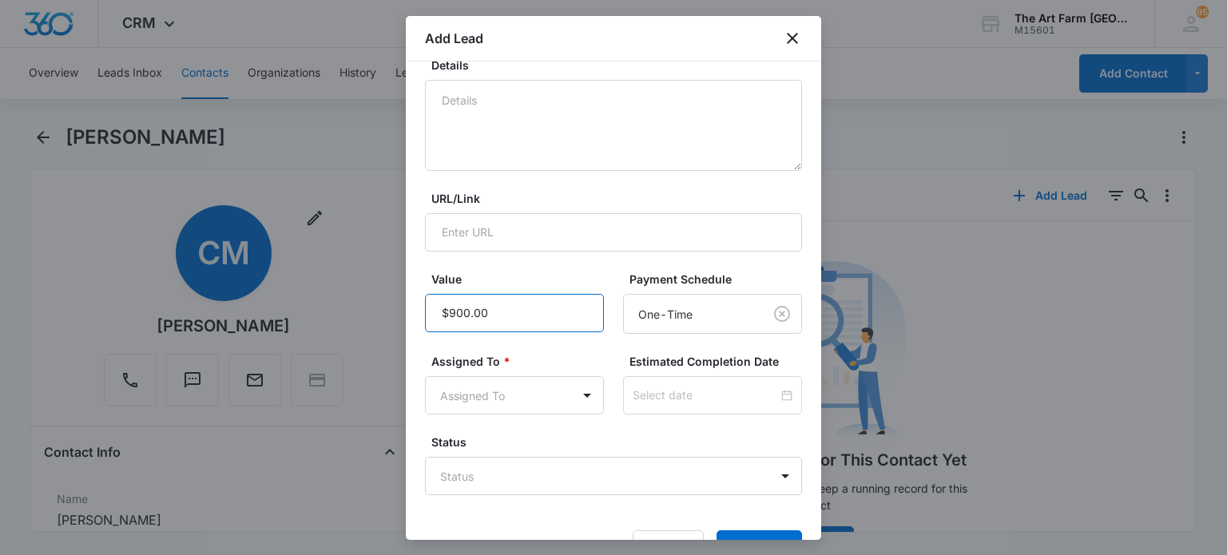
scroll to position [233, 0]
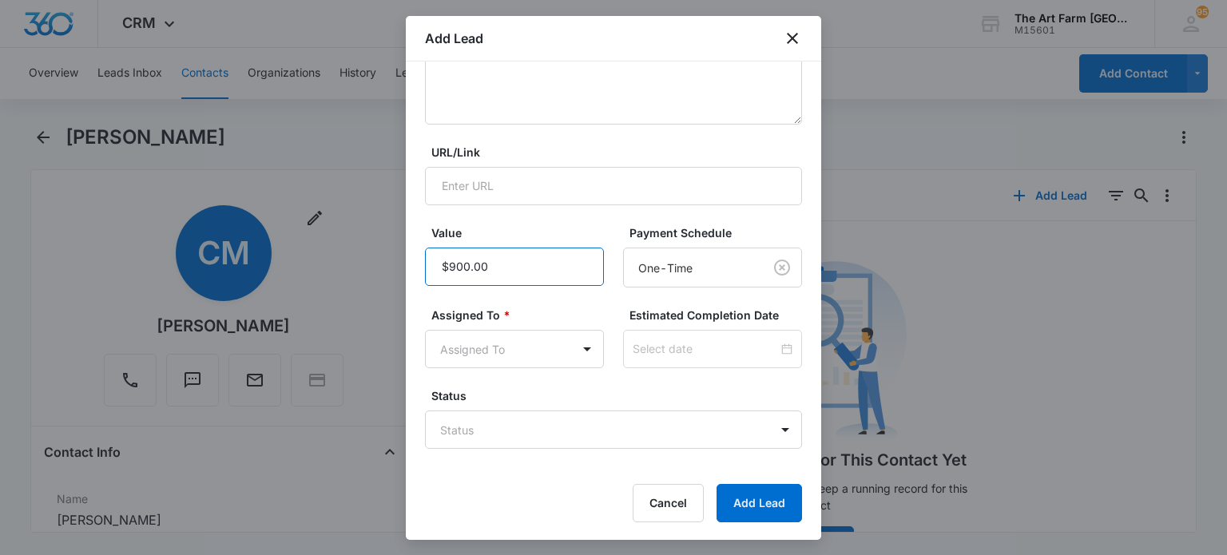
type input "$900.00"
click at [496, 360] on body "CRM Apps Reputation Websites Forms CRM Email Social Content Ads Intelligence Fi…" at bounding box center [613, 277] width 1227 height 555
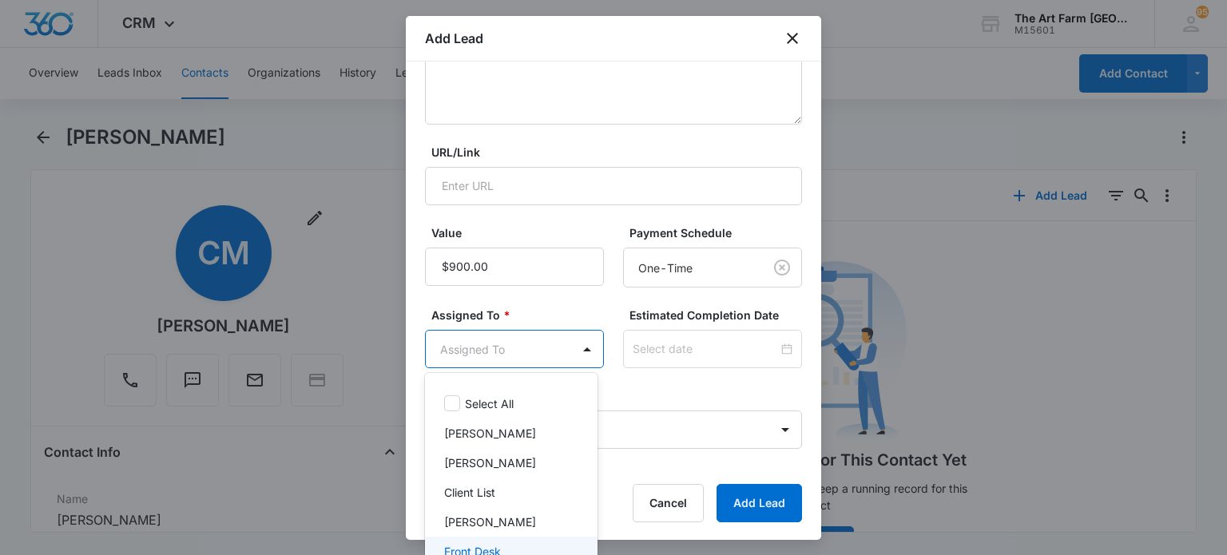
click at [482, 546] on p "Front Desk" at bounding box center [472, 551] width 57 height 17
click at [748, 491] on div at bounding box center [613, 277] width 1227 height 555
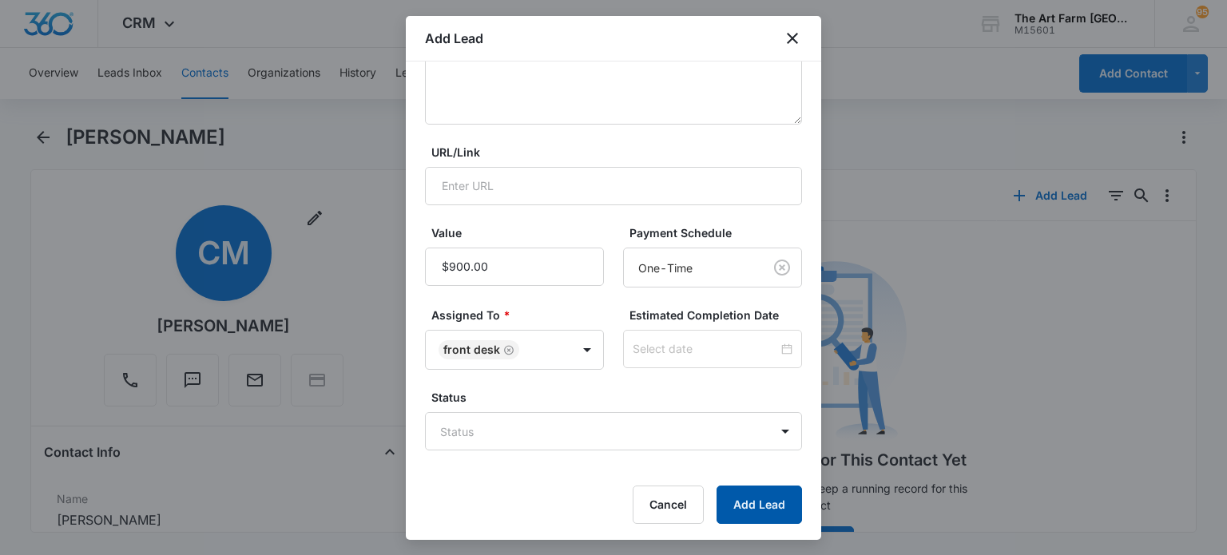
click at [761, 497] on button "Add Lead" at bounding box center [759, 505] width 85 height 38
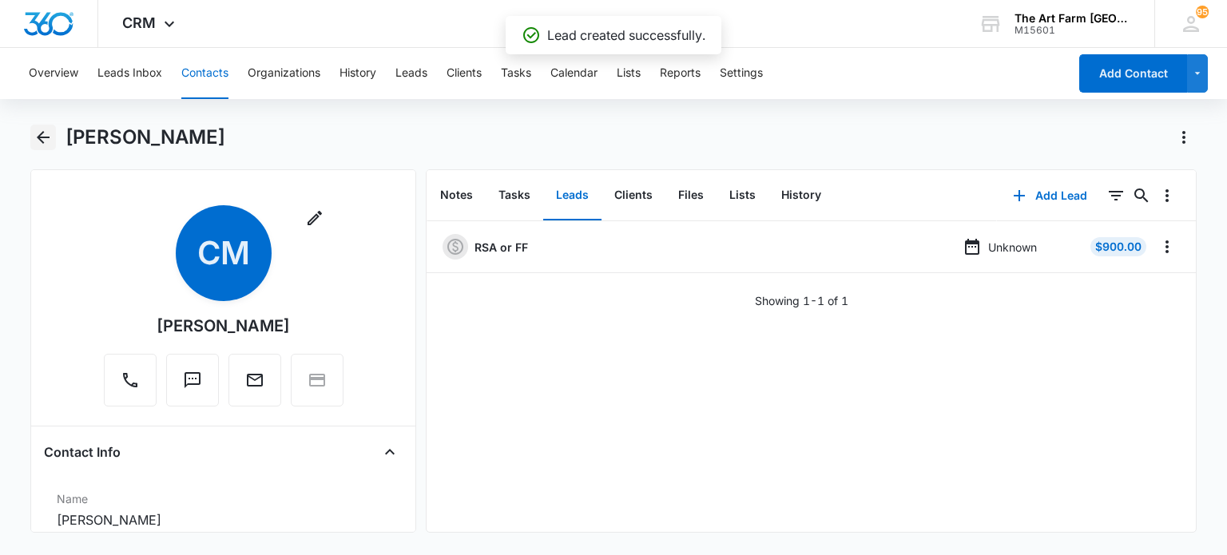
click at [50, 130] on icon "Back" at bounding box center [43, 137] width 19 height 19
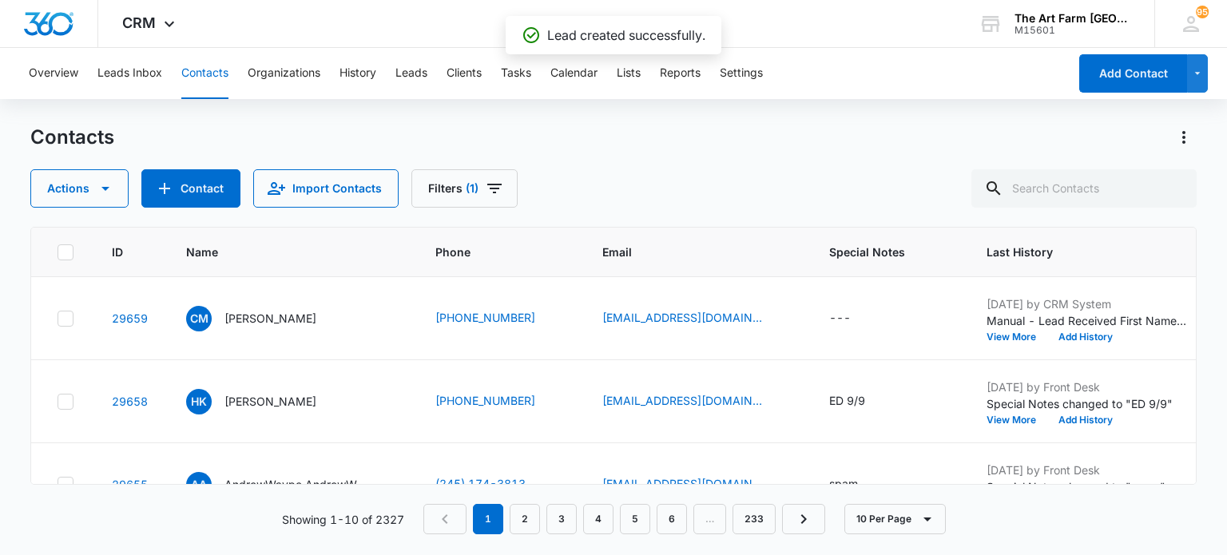
click at [835, 317] on div "---" at bounding box center [840, 318] width 22 height 19
click at [829, 324] on div "---" at bounding box center [840, 318] width 22 height 19
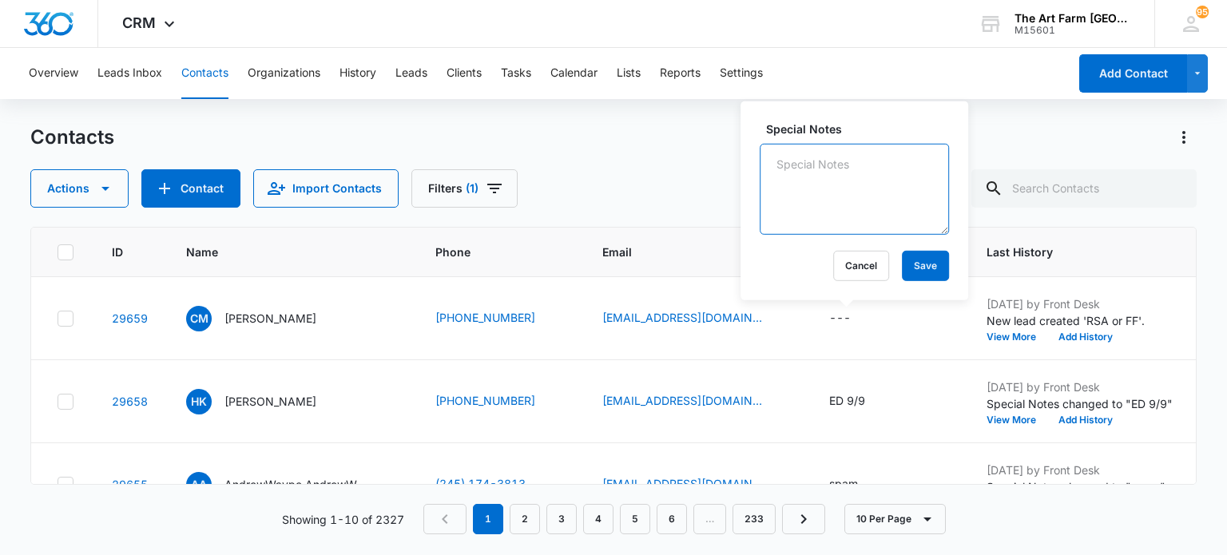
click at [816, 196] on textarea "Special Notes" at bounding box center [854, 189] width 189 height 91
type textarea "ED 9/9"
click at [914, 263] on button "Save" at bounding box center [925, 266] width 47 height 30
